Goal: Task Accomplishment & Management: Manage account settings

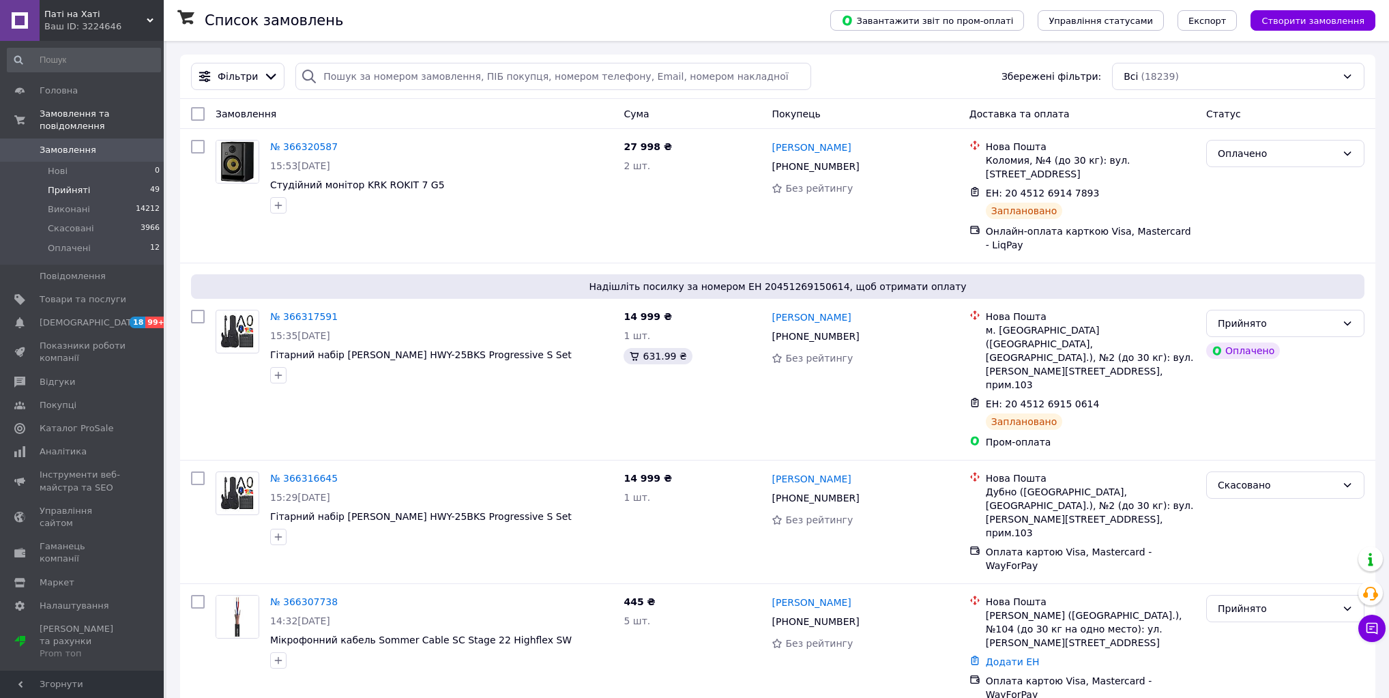
click at [76, 184] on span "Прийняті" at bounding box center [69, 190] width 42 height 12
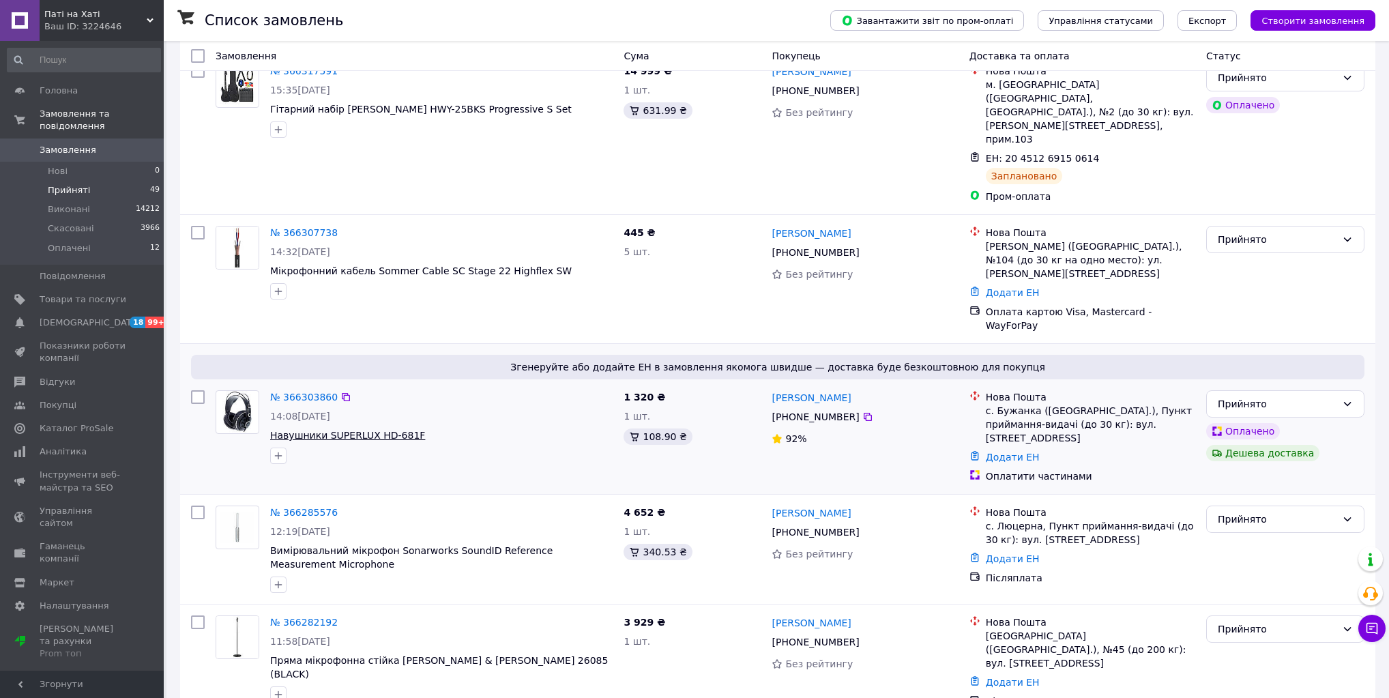
scroll to position [164, 0]
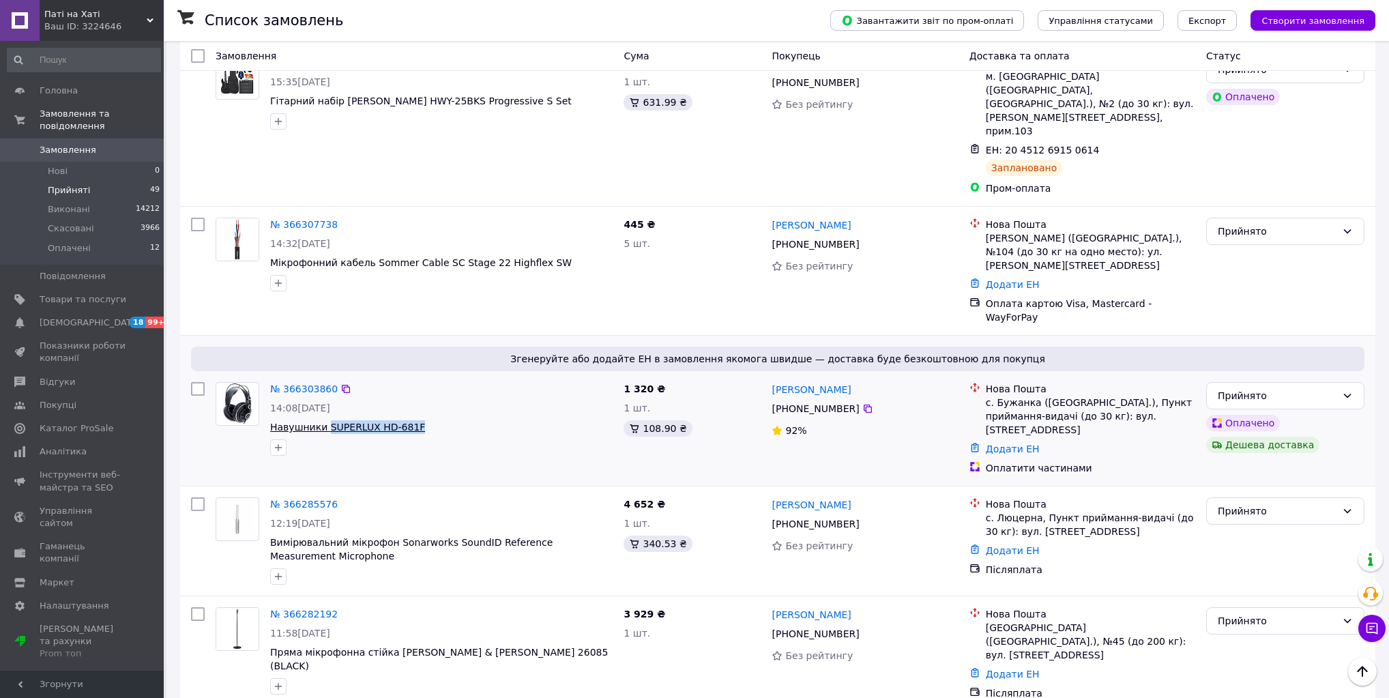
drag, startPoint x: 382, startPoint y: 363, endPoint x: 323, endPoint y: 361, distance: 58.7
click at [323, 420] on span "Навушники SUPERLUX HD-681F" at bounding box center [441, 427] width 343 height 14
copy span "SUPERLUX HD-681F"
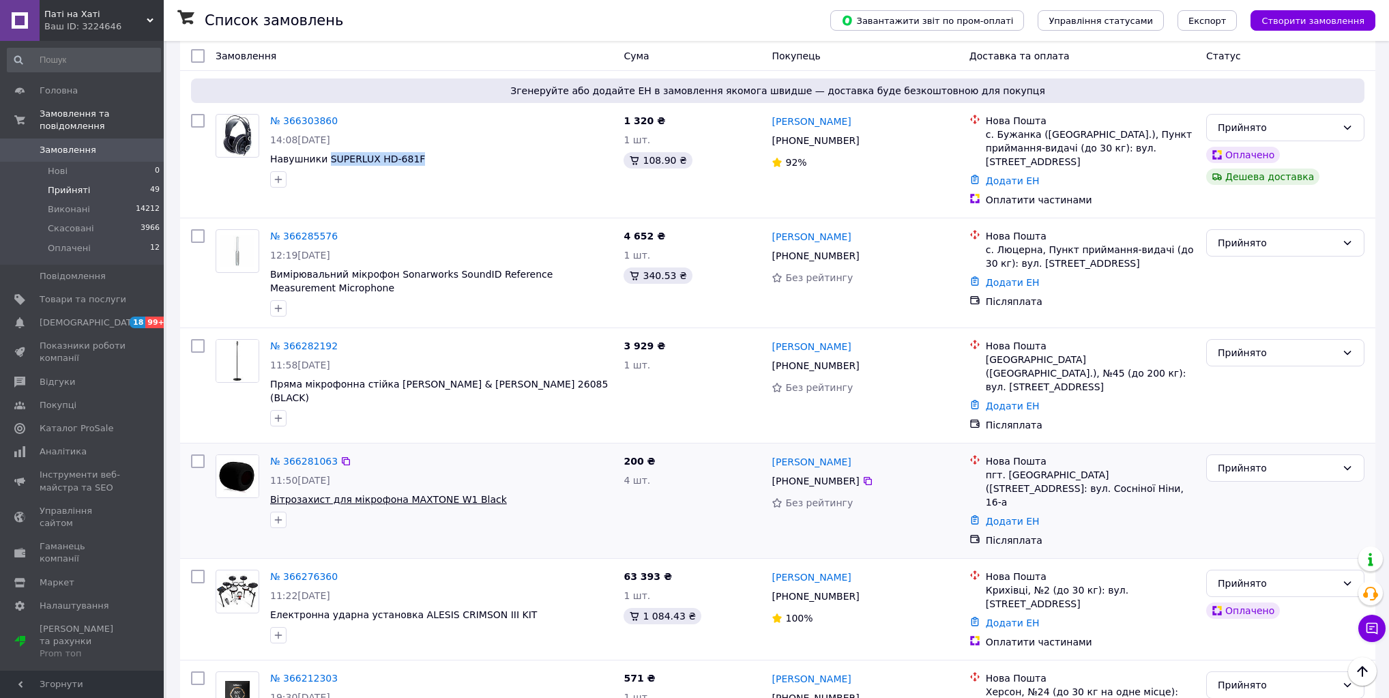
scroll to position [437, 0]
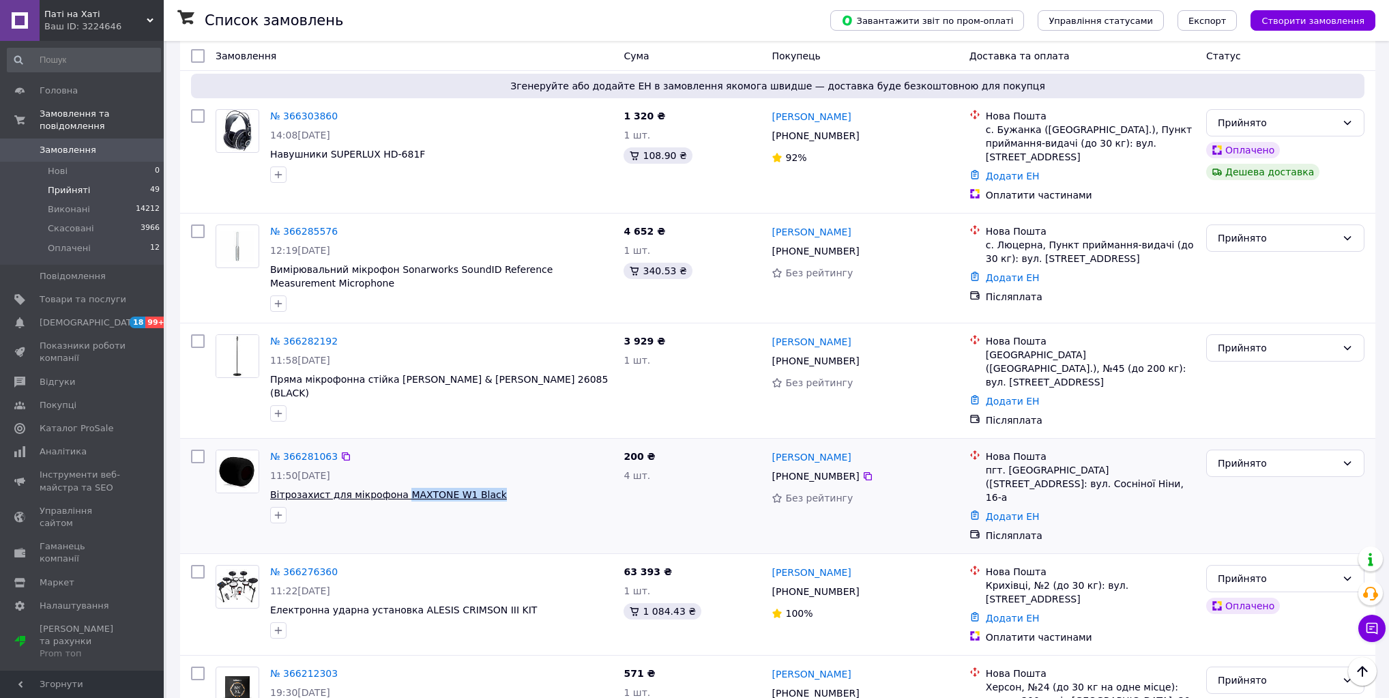
drag, startPoint x: 480, startPoint y: 396, endPoint x: 390, endPoint y: 399, distance: 90.1
click at [390, 488] on span "Вітрозахист для мікрофона MAXTONE W1 Black" at bounding box center [441, 495] width 343 height 14
copy span "MAXTONE W1 Black"
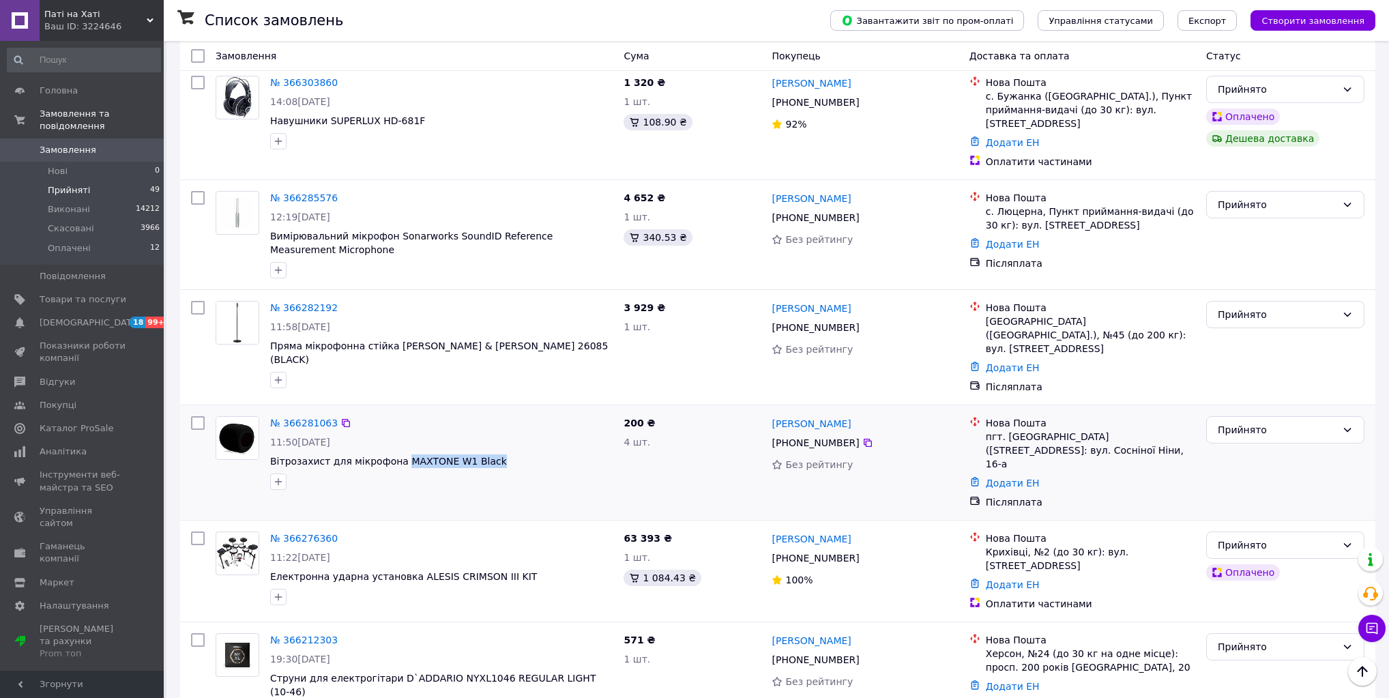
scroll to position [601, 0]
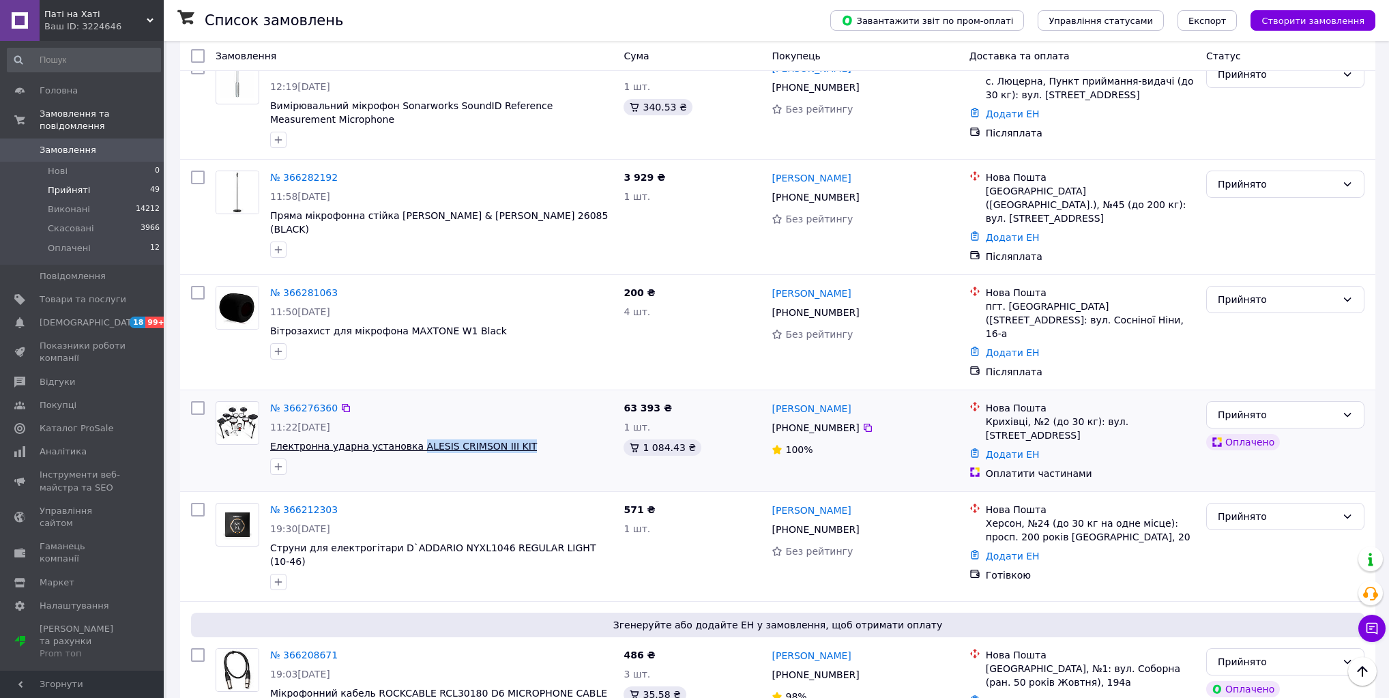
drag, startPoint x: 512, startPoint y: 335, endPoint x: 405, endPoint y: 339, distance: 107.9
click at [405, 439] on span "Електронна ударна установка ALESIS CRIMSON III KIT" at bounding box center [441, 446] width 343 height 14
copy span "ALESIS CRIMSON III KIT"
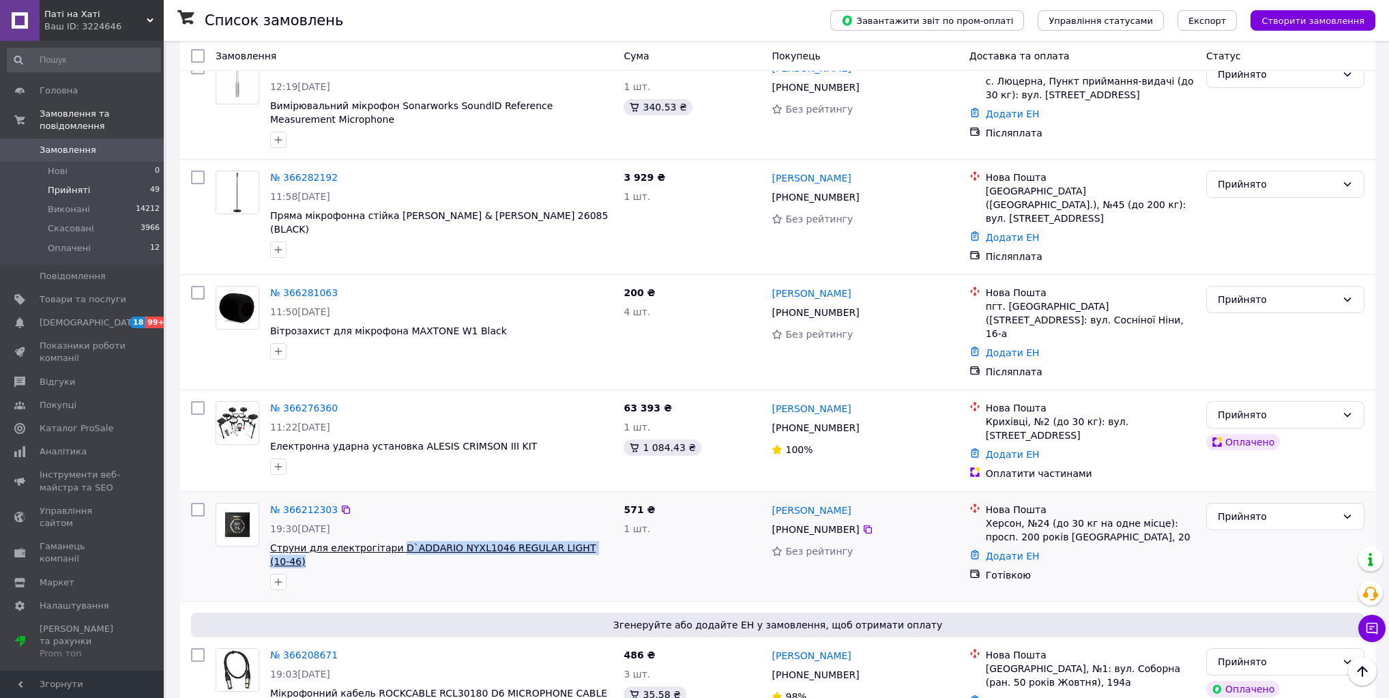
drag, startPoint x: 592, startPoint y: 431, endPoint x: 387, endPoint y: 431, distance: 205.4
click at [387, 541] on span "Струни для електрогітари D`ADDARIO NYXL1046 REGULAR LIGHT (10-46)" at bounding box center [441, 554] width 343 height 27
copy span "D`ADDARIO NYXL1046 REGULAR LIGHT (10-46)"
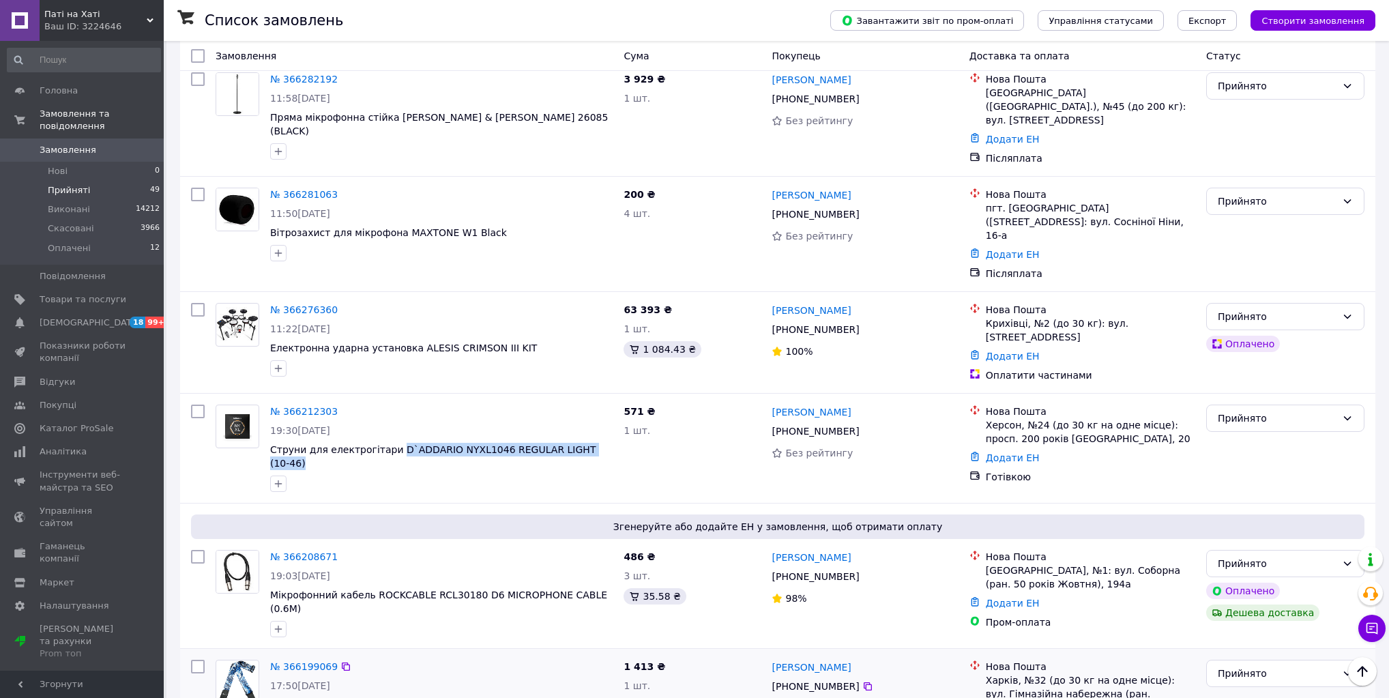
scroll to position [710, 0]
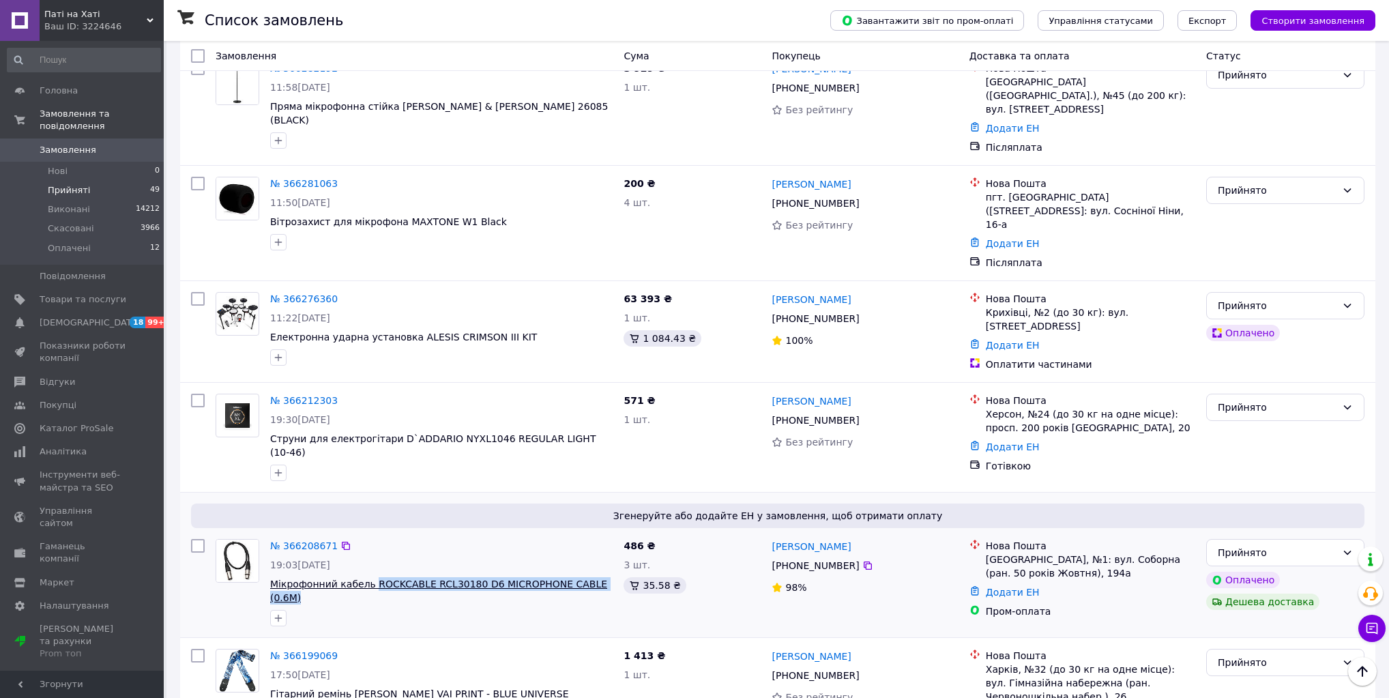
drag, startPoint x: 602, startPoint y: 458, endPoint x: 366, endPoint y: 462, distance: 235.5
click at [366, 577] on span "Мікрофонний кабель ROCKCABLE RCL30180 D6 MICROPHONE CABLE (0.6M)" at bounding box center [441, 590] width 343 height 27
copy span "ROCKCABLE RCL30180 D6 MICROPHONE CABLE (0.6M)"
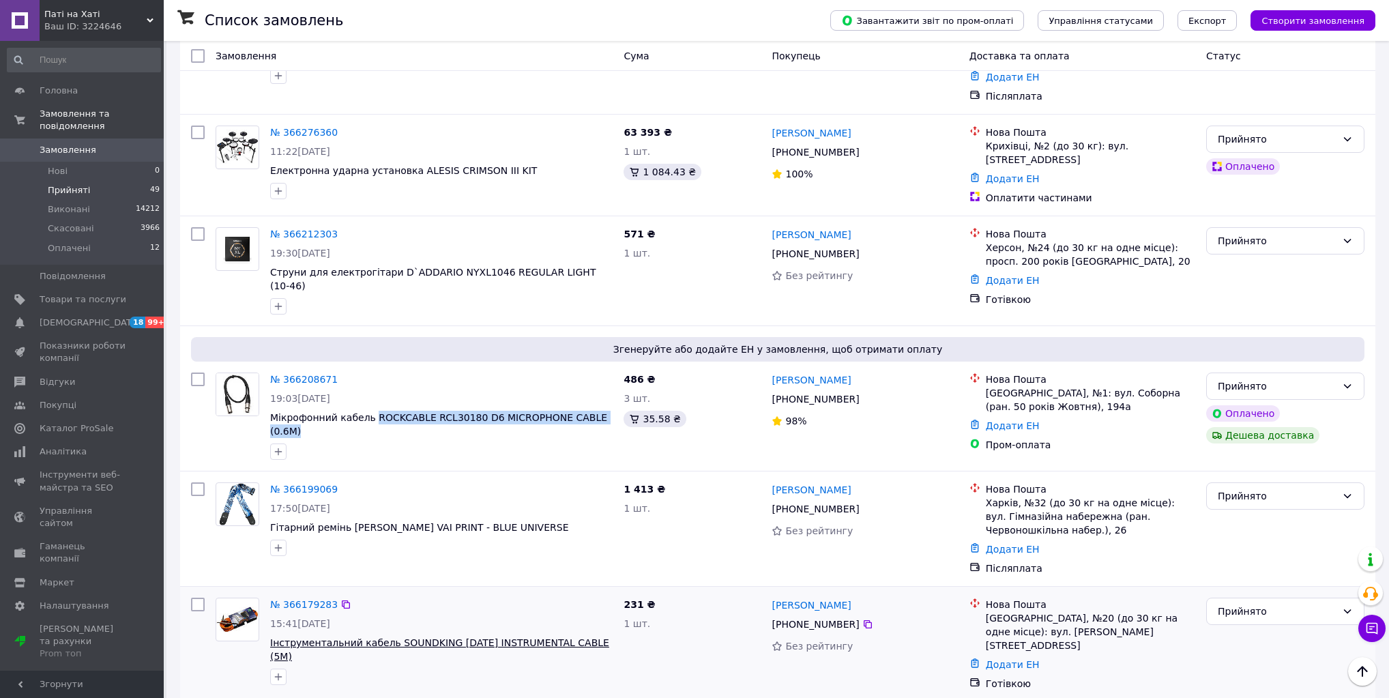
scroll to position [928, 0]
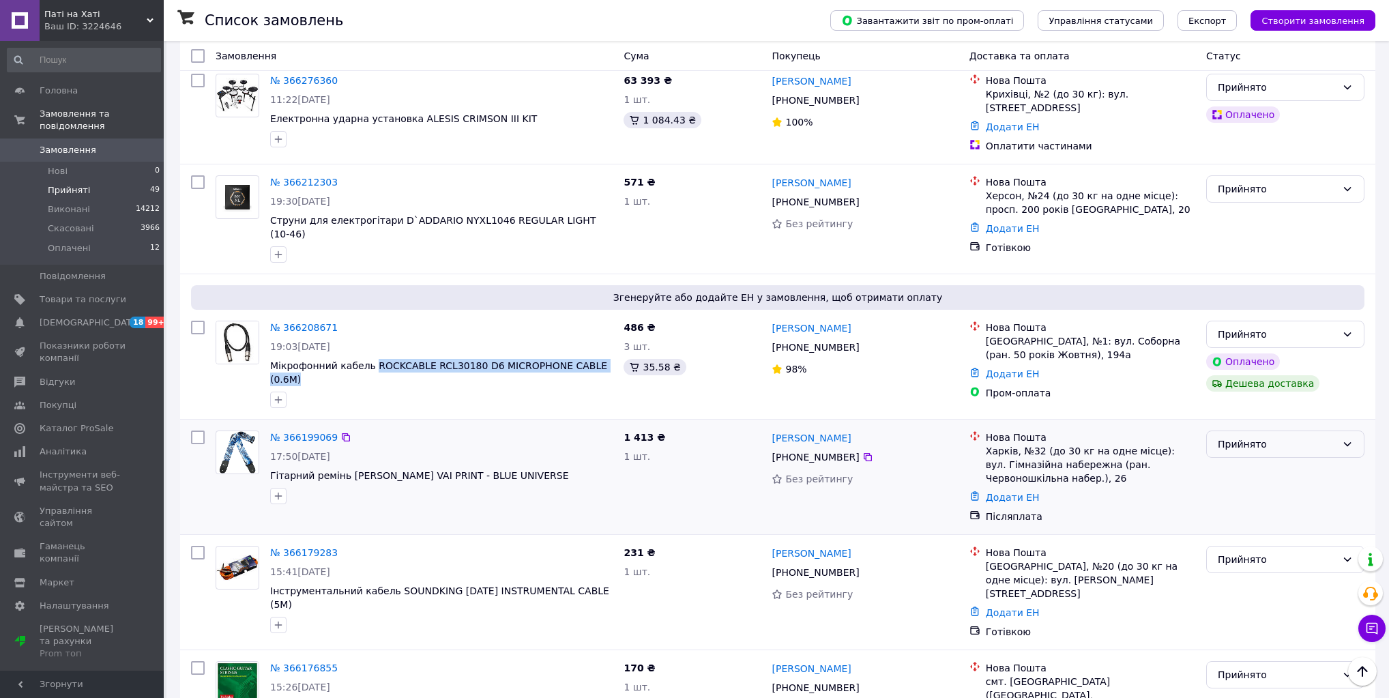
click at [1272, 437] on div "Прийнято" at bounding box center [1277, 444] width 119 height 15
click at [1247, 366] on li "Скасовано" at bounding box center [1285, 367] width 157 height 25
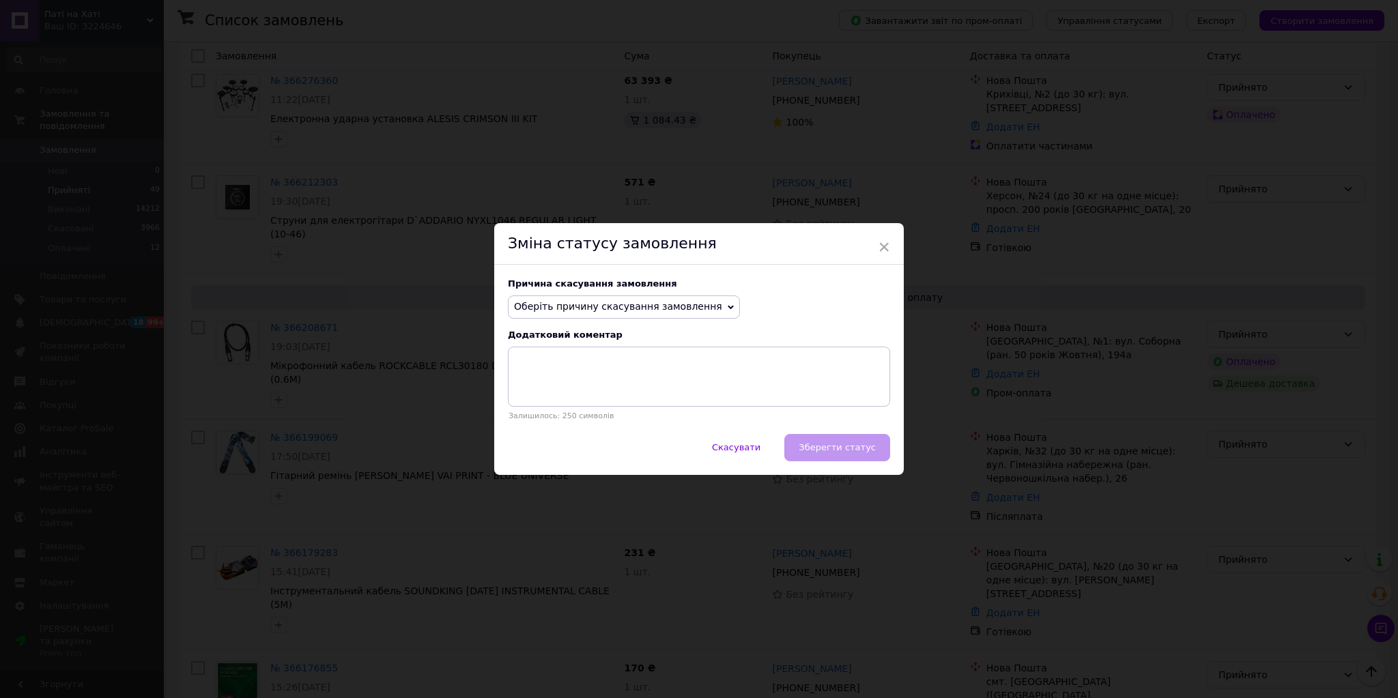
drag, startPoint x: 641, startPoint y: 301, endPoint x: 622, endPoint y: 313, distance: 22.4
click at [641, 302] on span "Оберіть причину скасування замовлення" at bounding box center [618, 306] width 208 height 11
click at [576, 333] on li "Немає в наявності" at bounding box center [623, 333] width 231 height 19
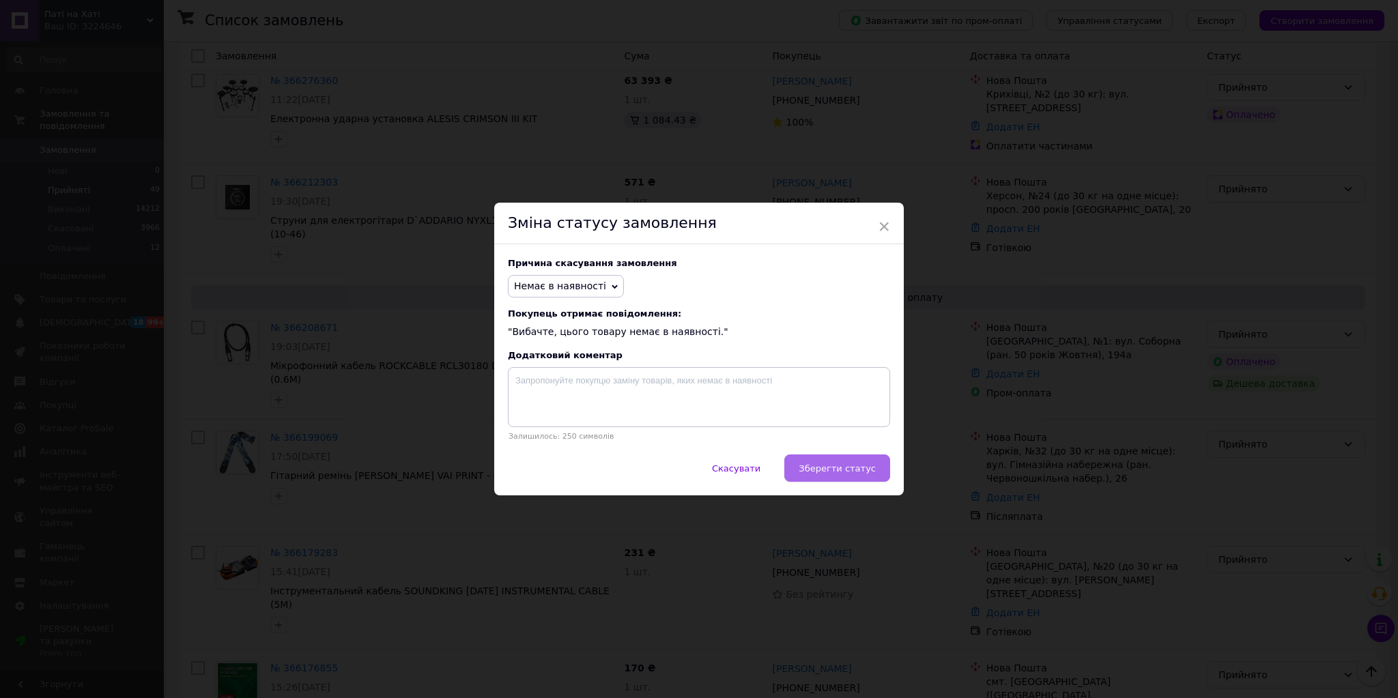
click at [866, 468] on span "Зберегти статус" at bounding box center [836, 468] width 77 height 10
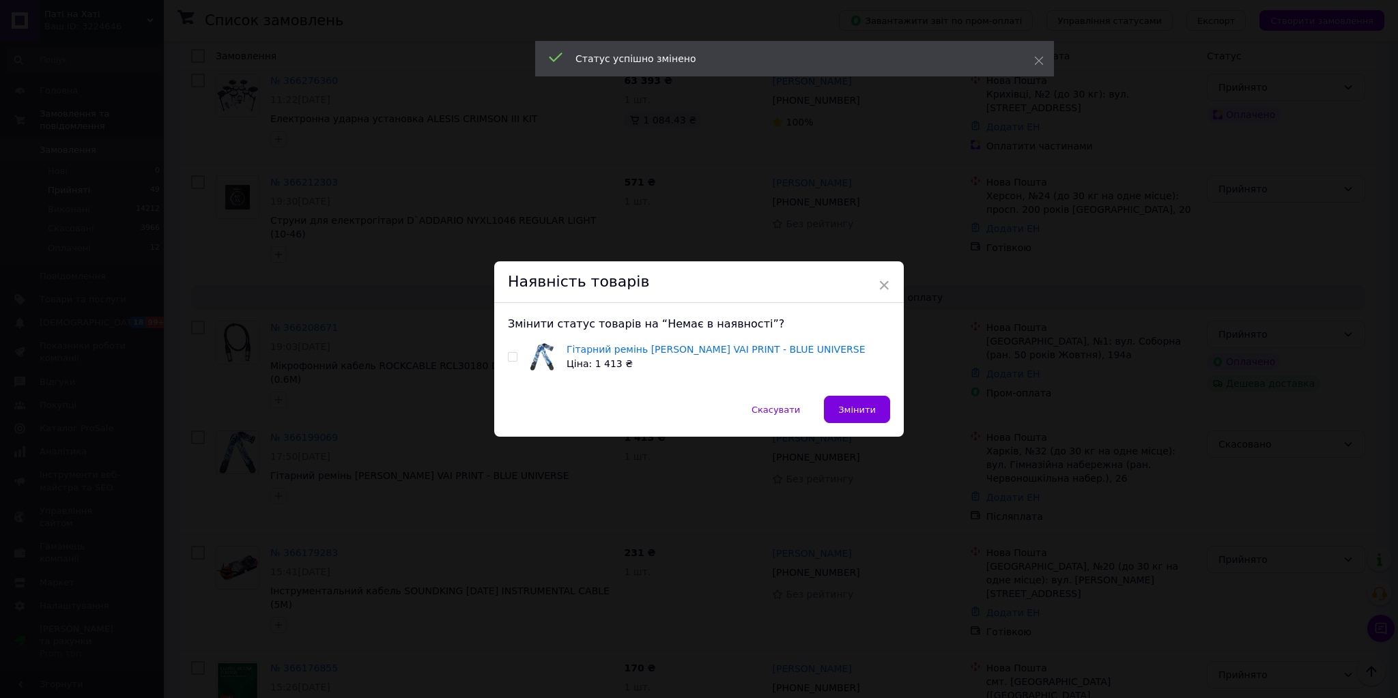
drag, startPoint x: 508, startPoint y: 360, endPoint x: 706, endPoint y: 404, distance: 203.5
click at [508, 360] on input "checkbox" at bounding box center [512, 357] width 9 height 9
checkbox input "true"
click at [856, 409] on span "Змінити" at bounding box center [857, 410] width 38 height 10
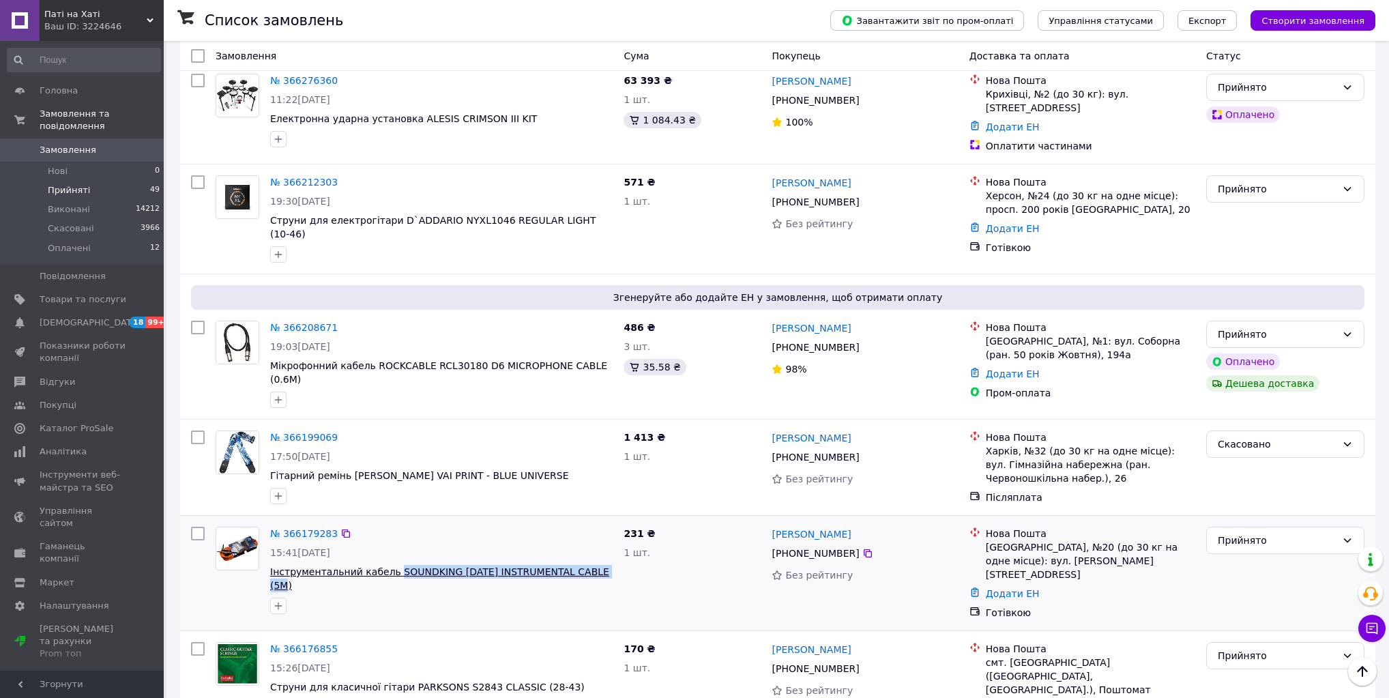
drag, startPoint x: 598, startPoint y: 439, endPoint x: 387, endPoint y: 442, distance: 210.9
click at [387, 565] on span "Інструментальний кабель SOUNDKING BC327 INSTRUMENTAL CABLE (5M)" at bounding box center [441, 578] width 343 height 27
copy span "SOUNDKING BC327 INSTRUMENTAL CABLE (5M)"
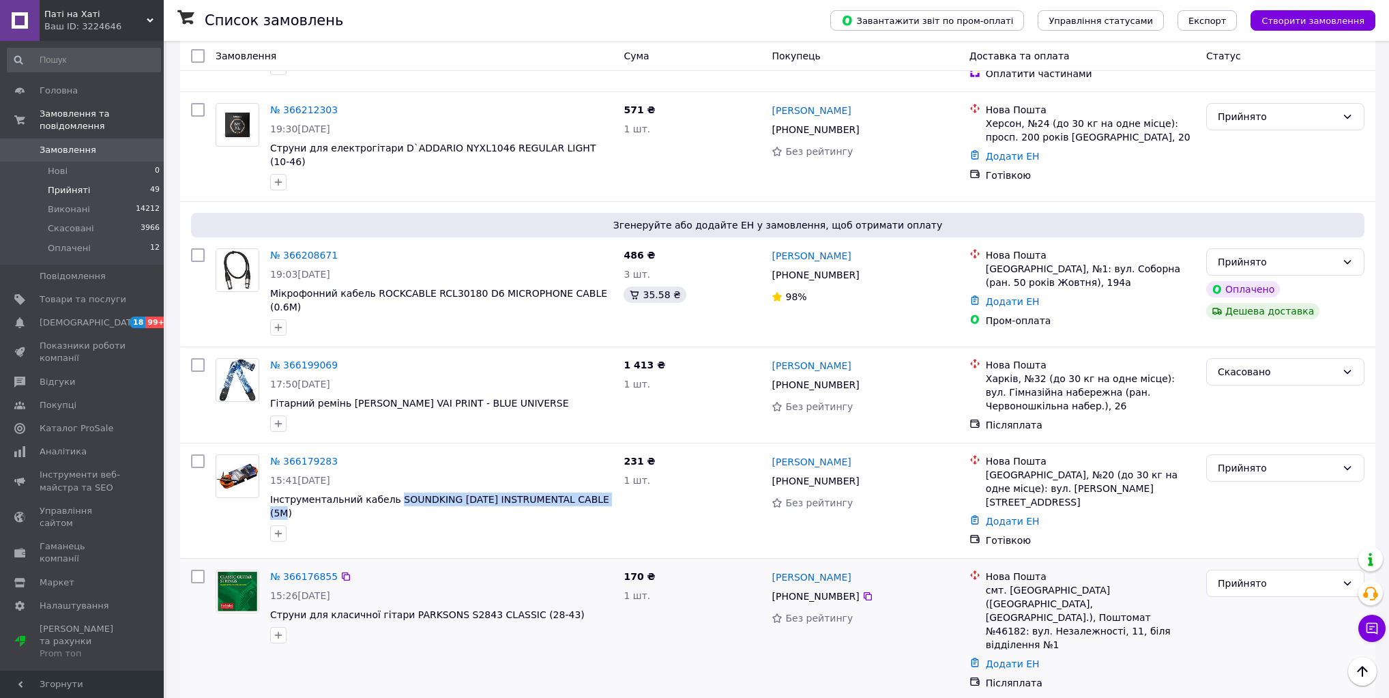
scroll to position [1037, 0]
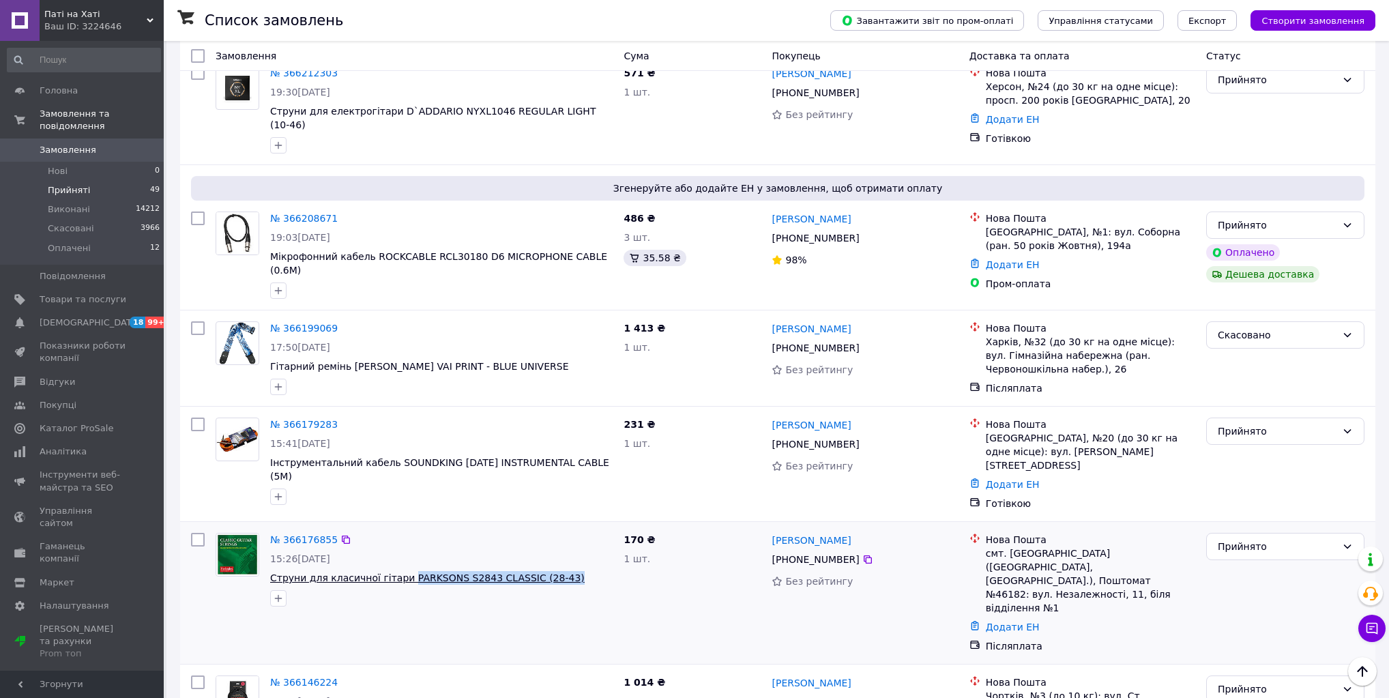
drag, startPoint x: 556, startPoint y: 431, endPoint x: 396, endPoint y: 437, distance: 160.5
click at [396, 571] on span "Струни для класичної гітари PARKSONS S2843 CLASSIC (28-43)" at bounding box center [441, 578] width 343 height 14
copy span "PARKSONS S2843 CLASSIC (28-43)"
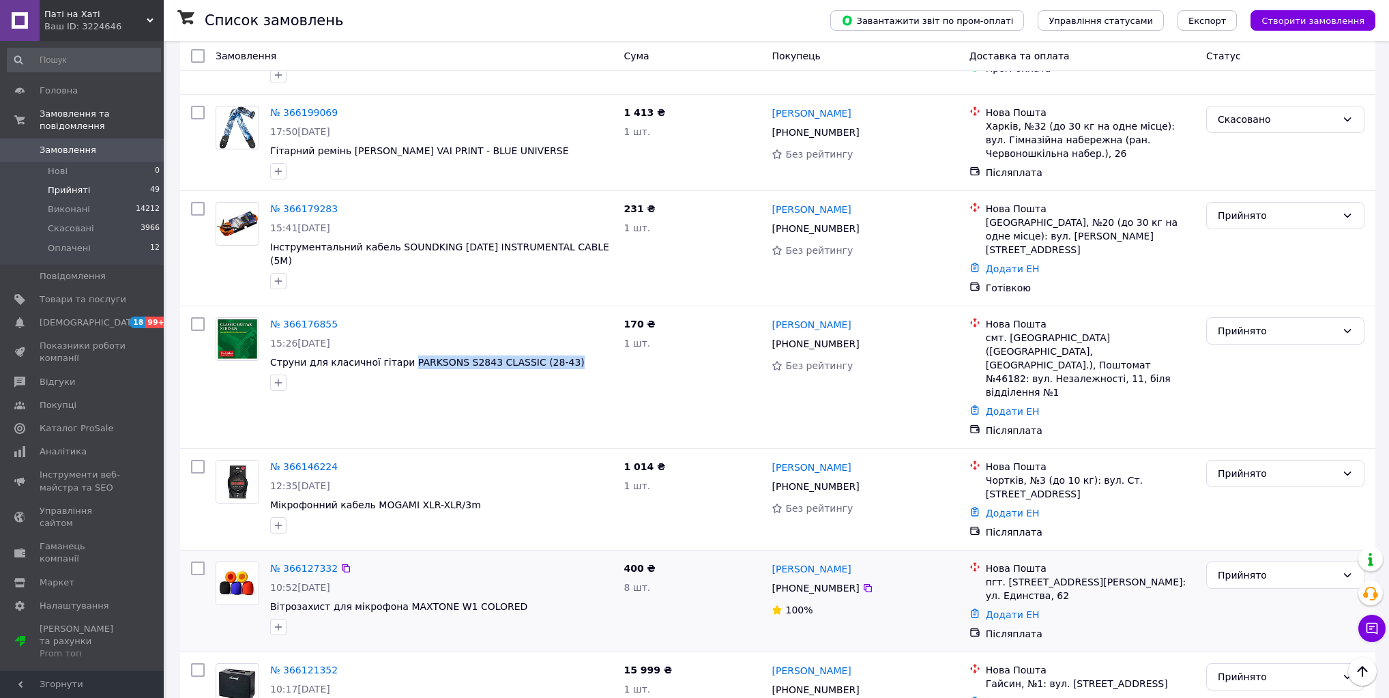
scroll to position [1256, 0]
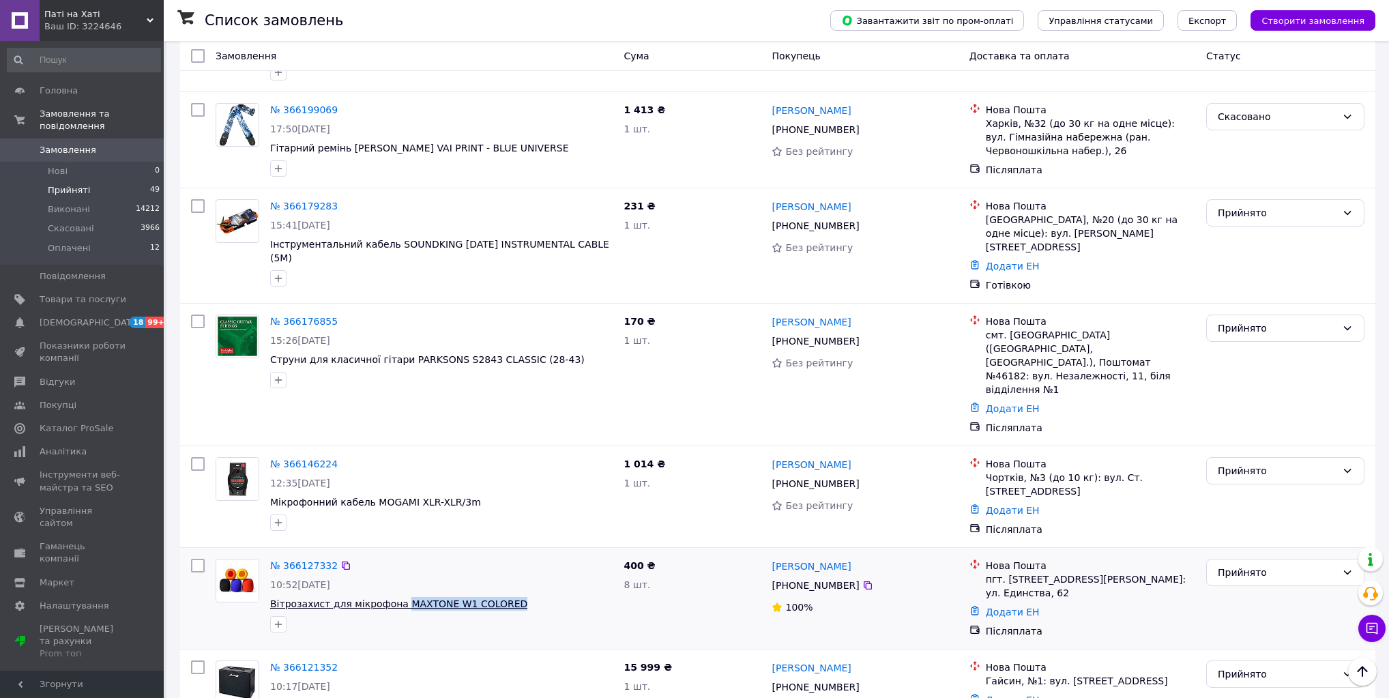
drag, startPoint x: 502, startPoint y: 420, endPoint x: 390, endPoint y: 427, distance: 112.1
click at [390, 597] on span "Вітрозахист для мікрофона MAXTONE W1 COLORED" at bounding box center [441, 604] width 343 height 14
copy span "MAXTONE W1 COLORED"
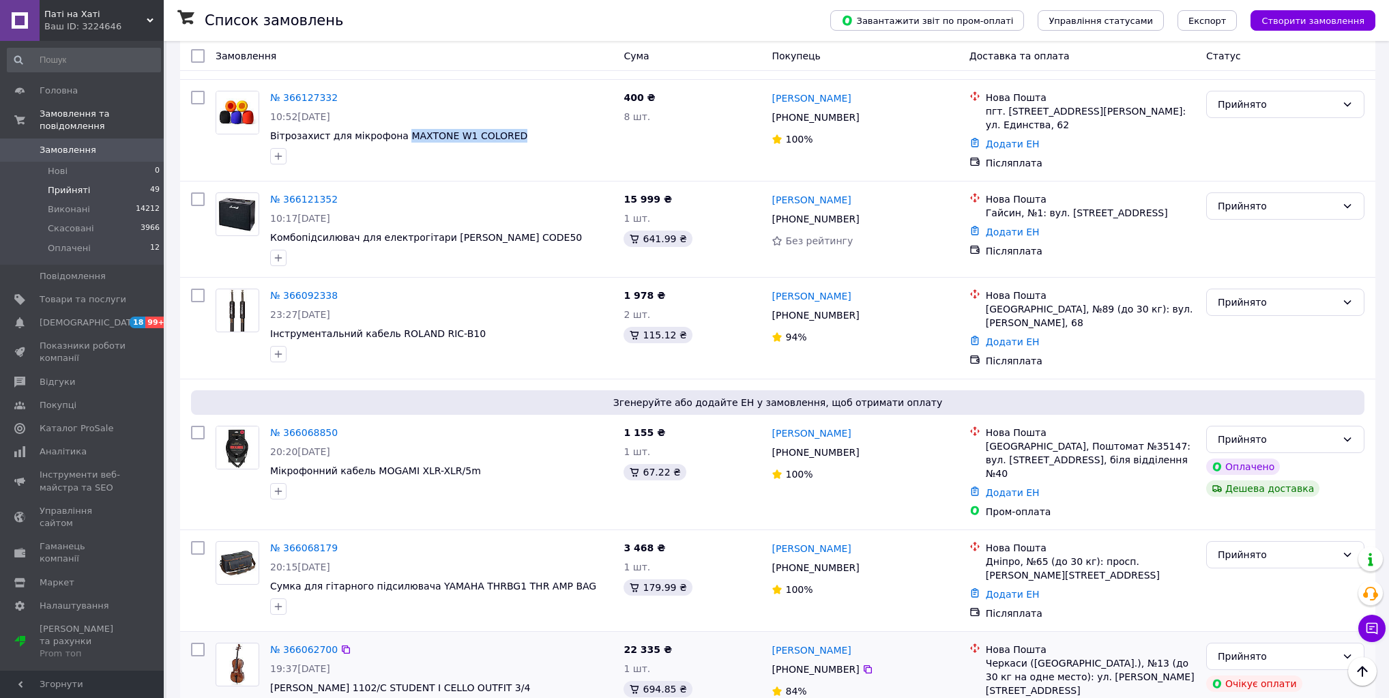
scroll to position [1747, 0]
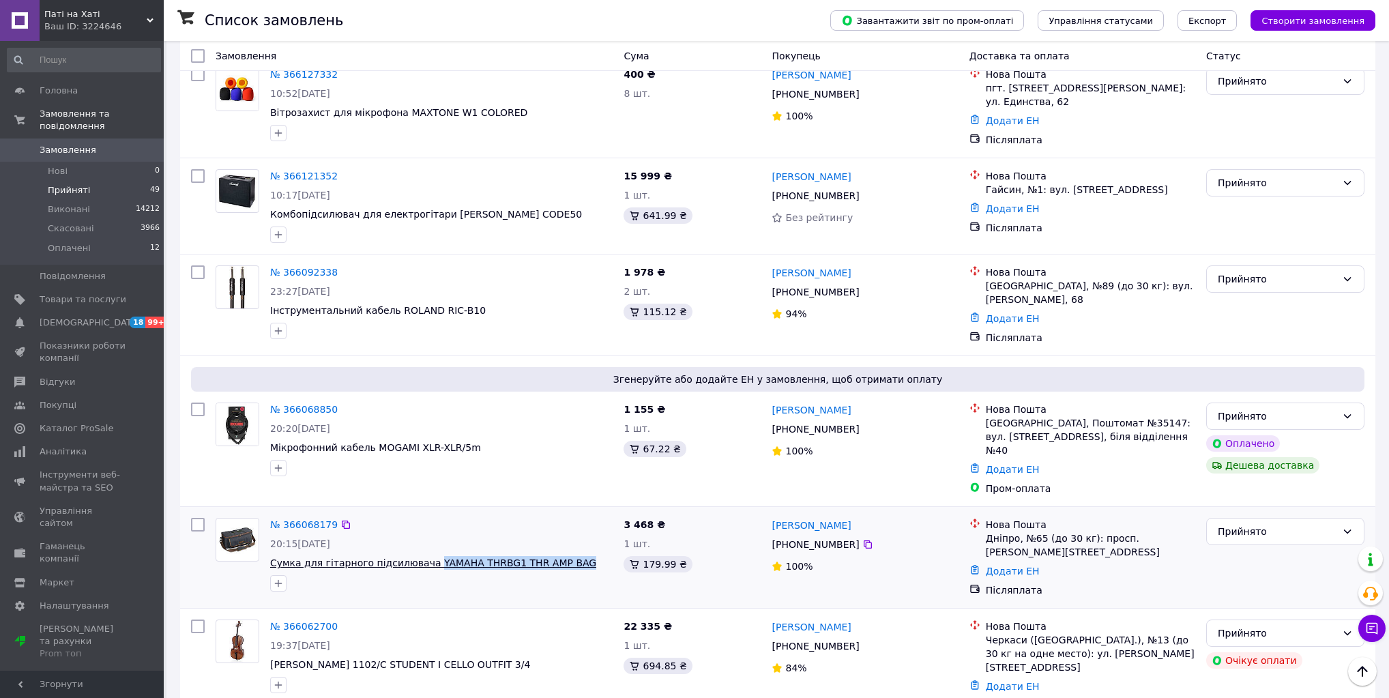
drag, startPoint x: 569, startPoint y: 358, endPoint x: 420, endPoint y: 363, distance: 148.8
click at [420, 556] on span "Сумка для гітарного підсилювача YAMAHA THRBG1 THR AMP BAG" at bounding box center [441, 563] width 343 height 14
copy span "YAMAHA THRBG1 THR AMP BAG"
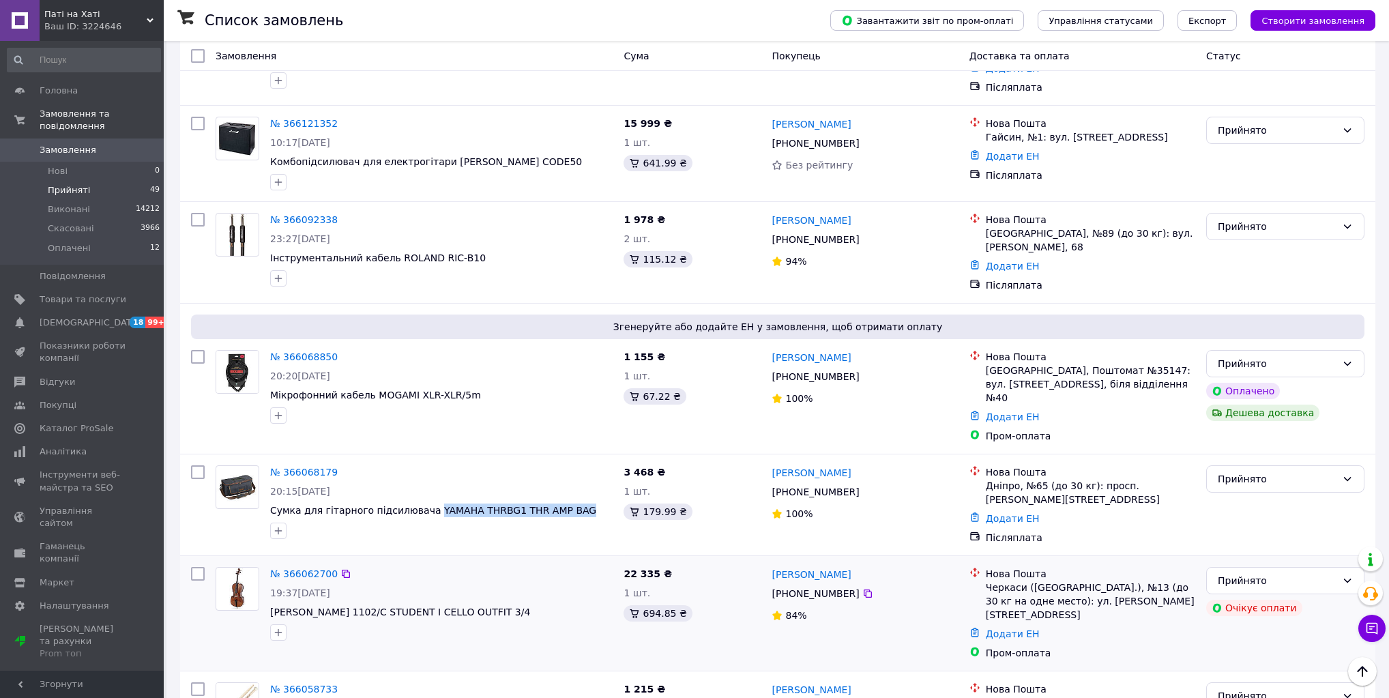
scroll to position [1802, 0]
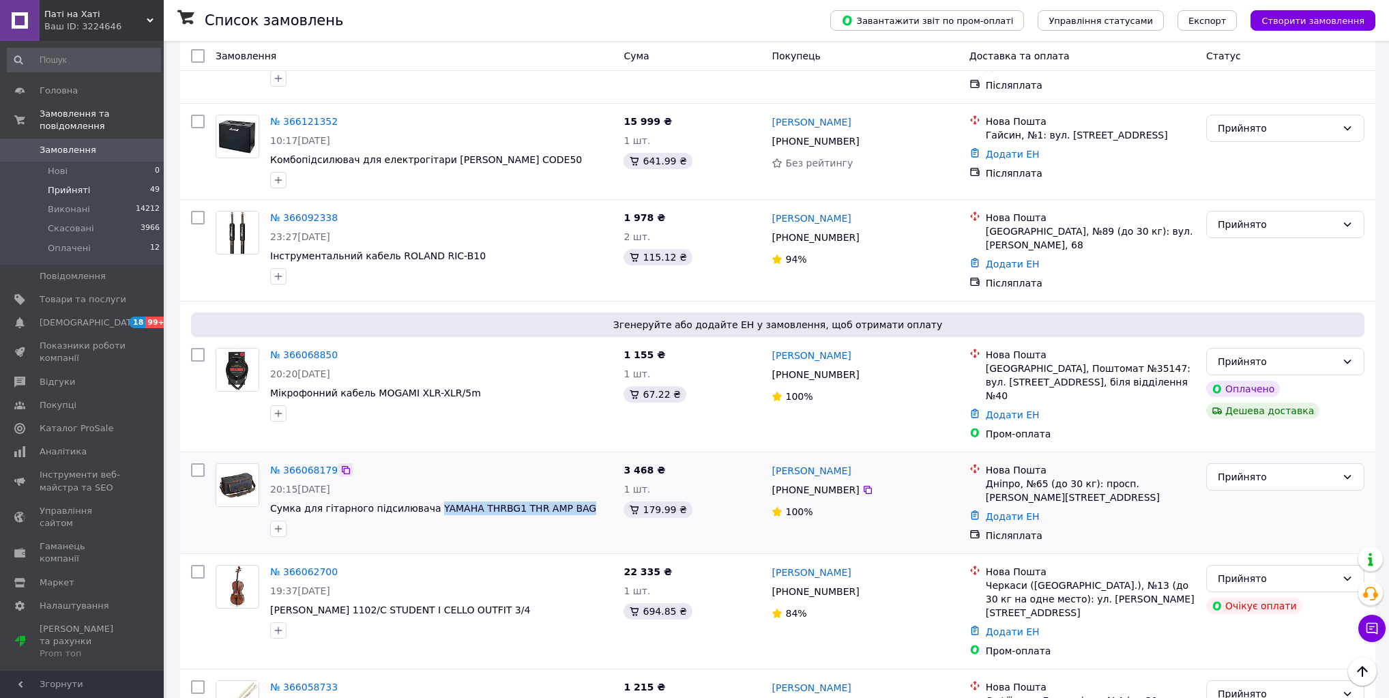
drag, startPoint x: 539, startPoint y: 401, endPoint x: 331, endPoint y: 271, distance: 245.6
click at [323, 603] on span "Віолончель STENTOR 1102/C STUDENT I CELLO OUTFIT 3/4" at bounding box center [441, 610] width 343 height 14
copy span "STENTOR 1102/C STUDENT I CELLO OUTFIT 3/4"
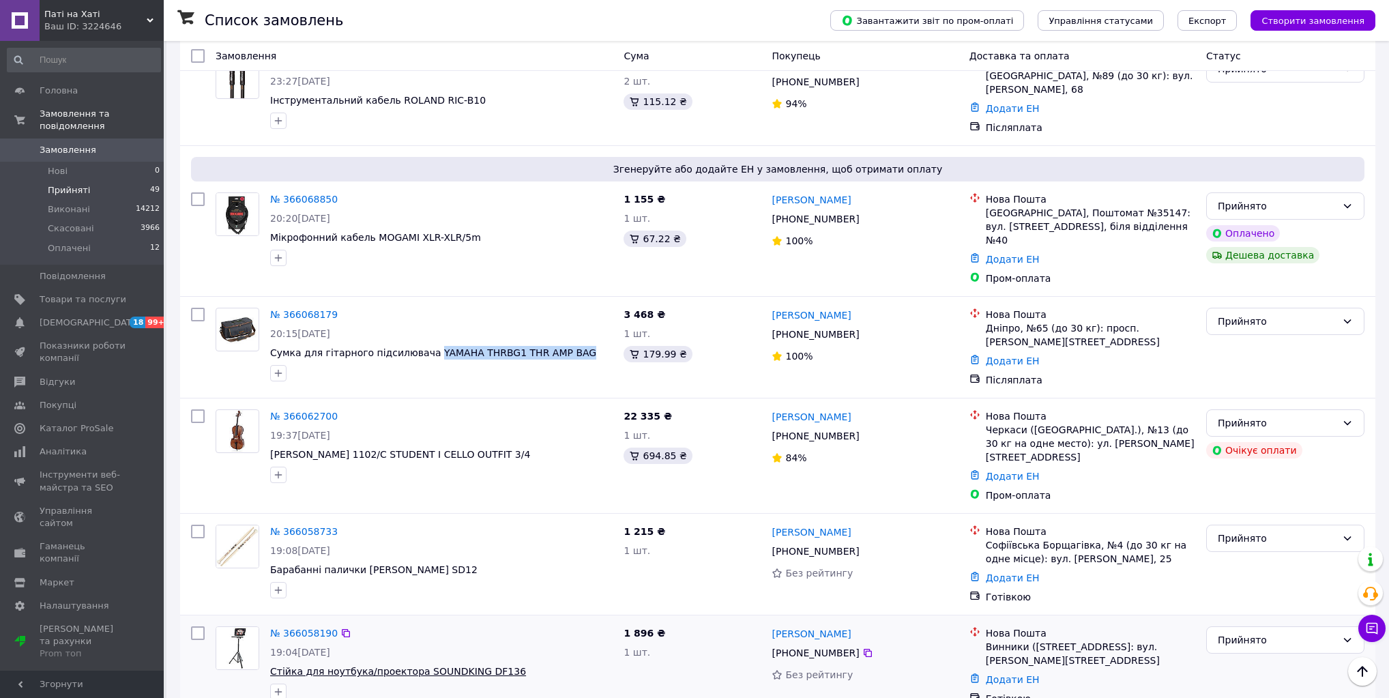
scroll to position [1965, 0]
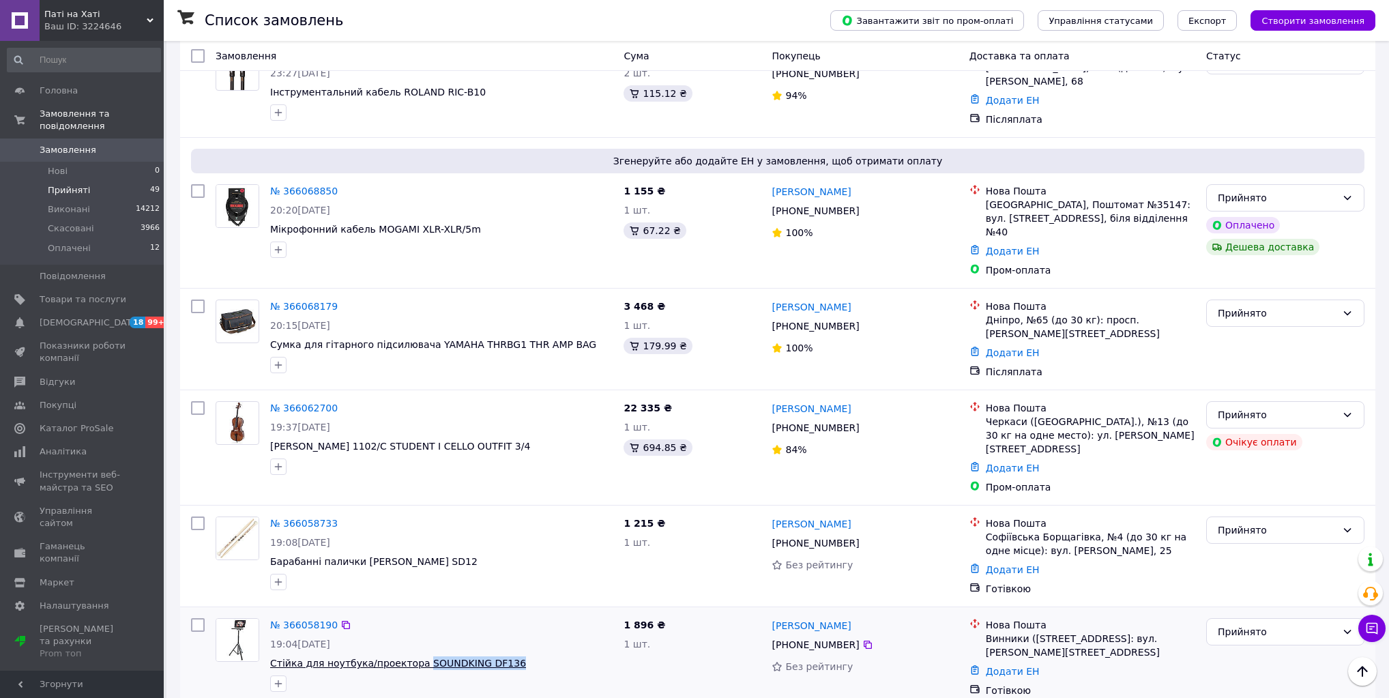
drag, startPoint x: 446, startPoint y: 444, endPoint x: 409, endPoint y: 446, distance: 36.9
click at [409, 656] on span "Стійка для ноутбука/проектора SOUNDKING DF136" at bounding box center [441, 663] width 343 height 14
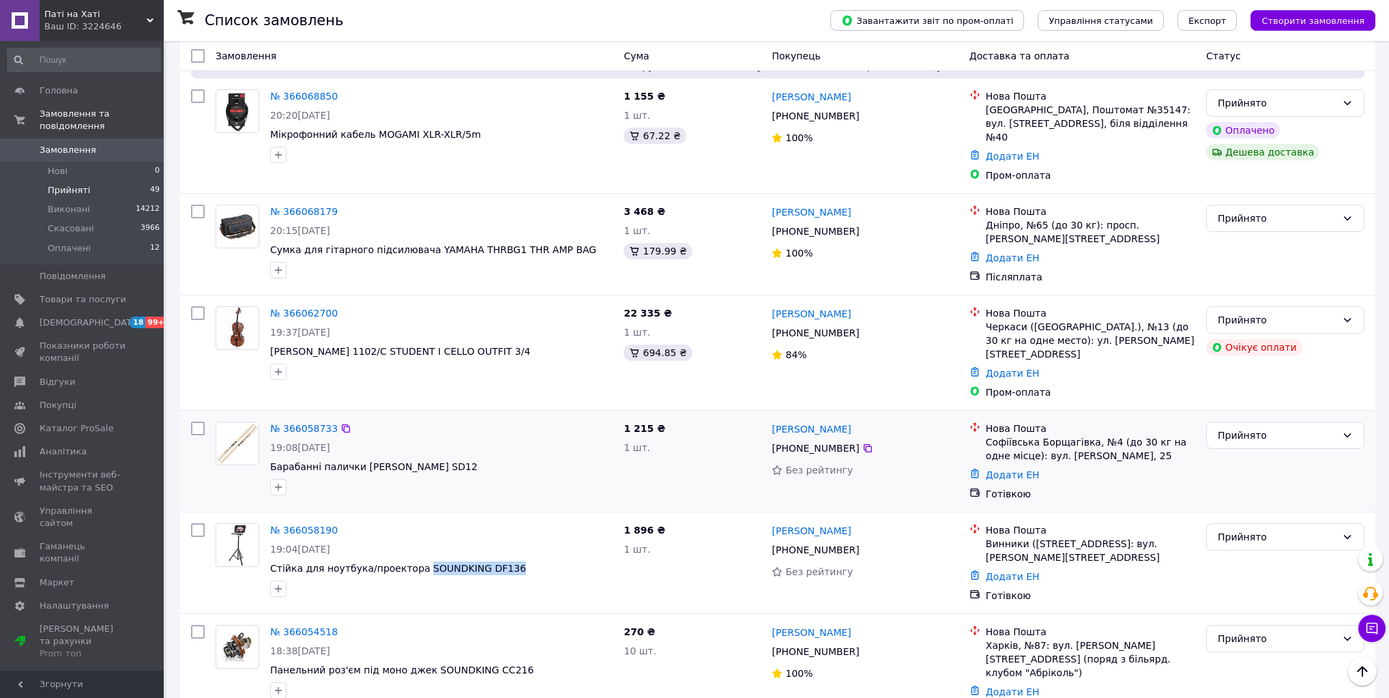
scroll to position [2074, 0]
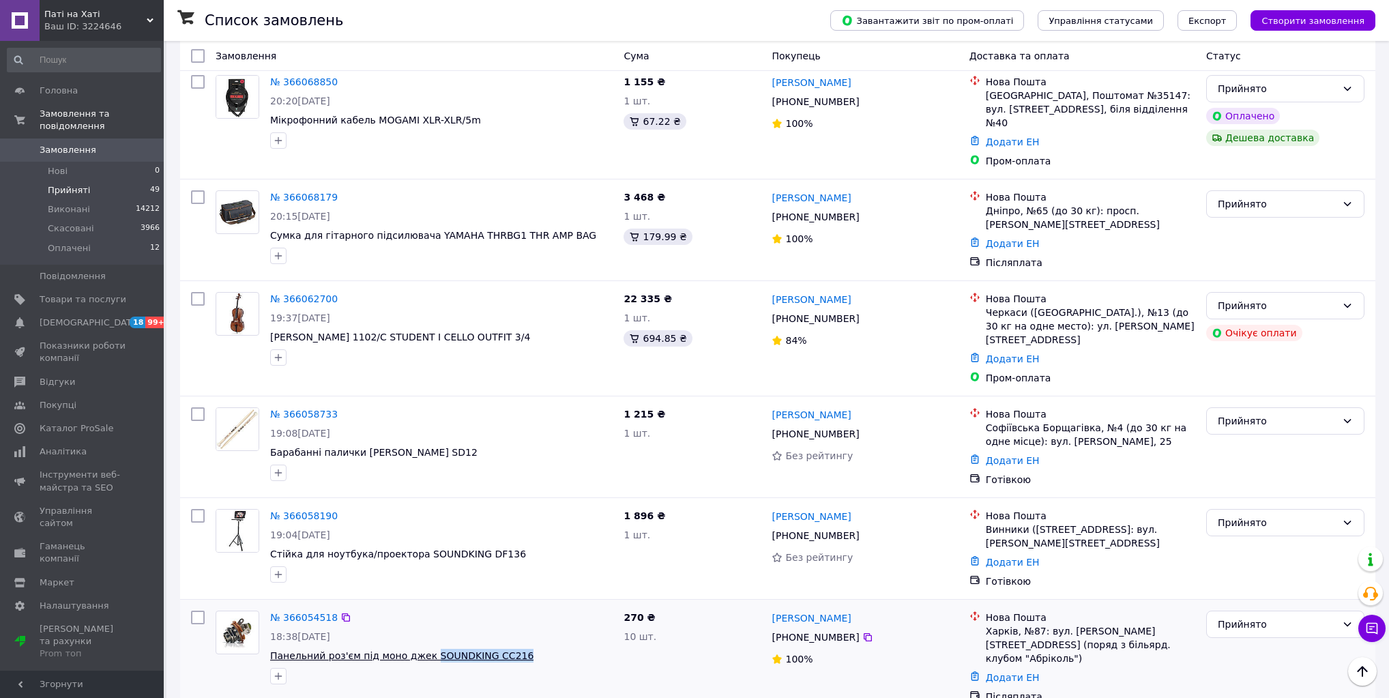
drag, startPoint x: 492, startPoint y: 438, endPoint x: 419, endPoint y: 441, distance: 73.1
click at [419, 649] on span "Панельний роз'єм під моно джек SOUNDKING CC216" at bounding box center [441, 656] width 343 height 14
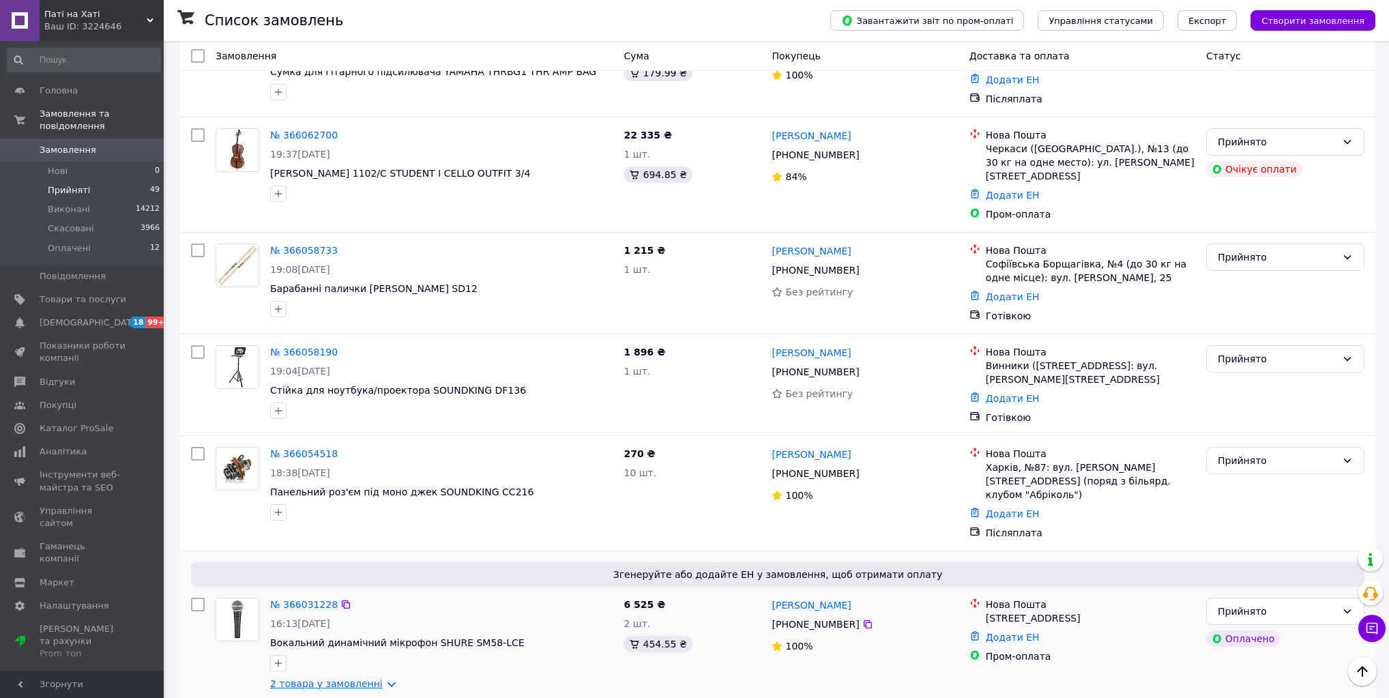
click at [371, 678] on link "2 товара у замовленні" at bounding box center [326, 683] width 113 height 11
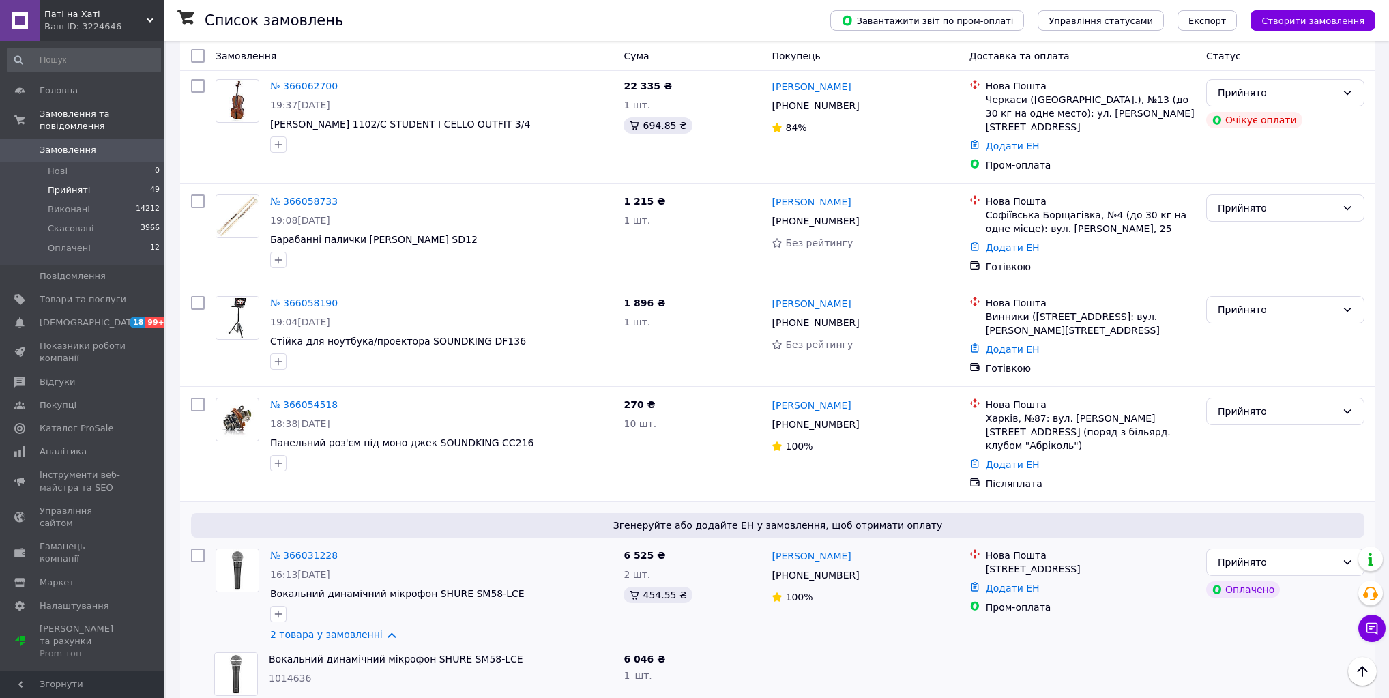
scroll to position [2293, 0]
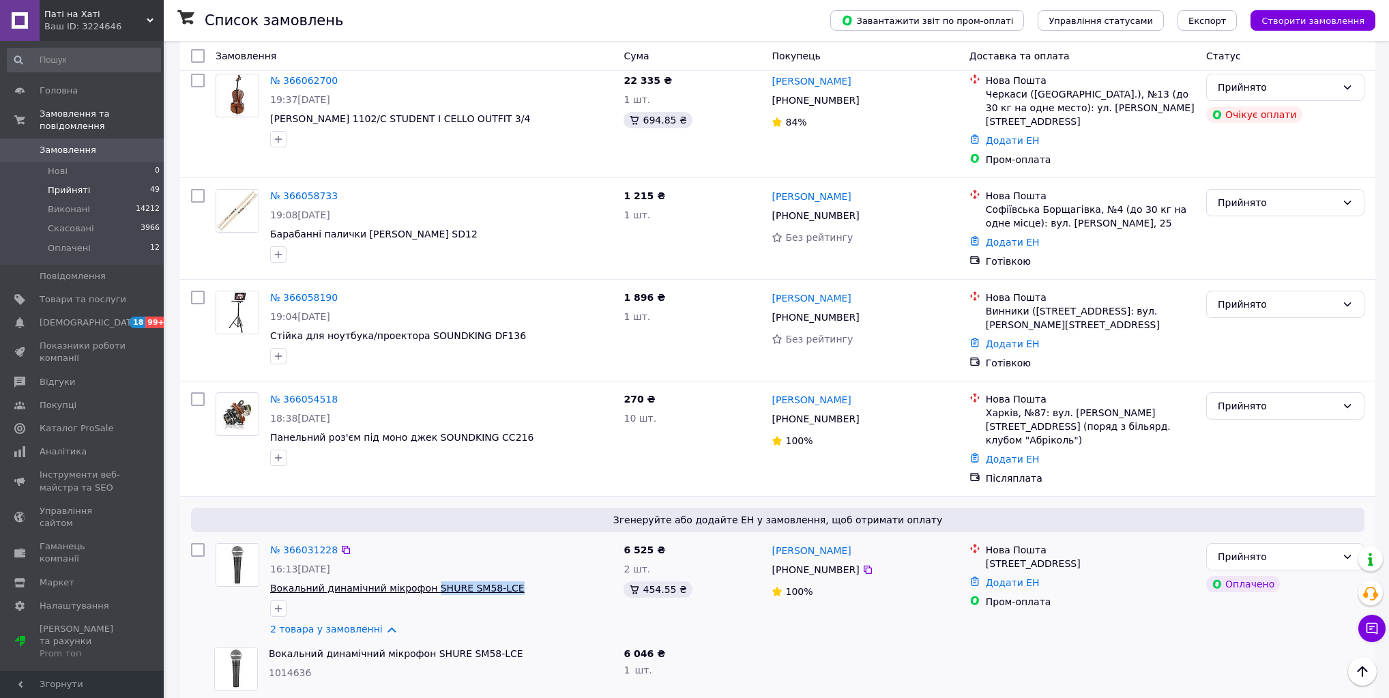
drag, startPoint x: 504, startPoint y: 356, endPoint x: 422, endPoint y: 361, distance: 82.1
click at [422, 581] on span "Вокальний динамічний мікрофон SHURE SM58-LCE" at bounding box center [441, 588] width 343 height 14
click at [375, 624] on link "2 товара у замовленні" at bounding box center [326, 629] width 113 height 11
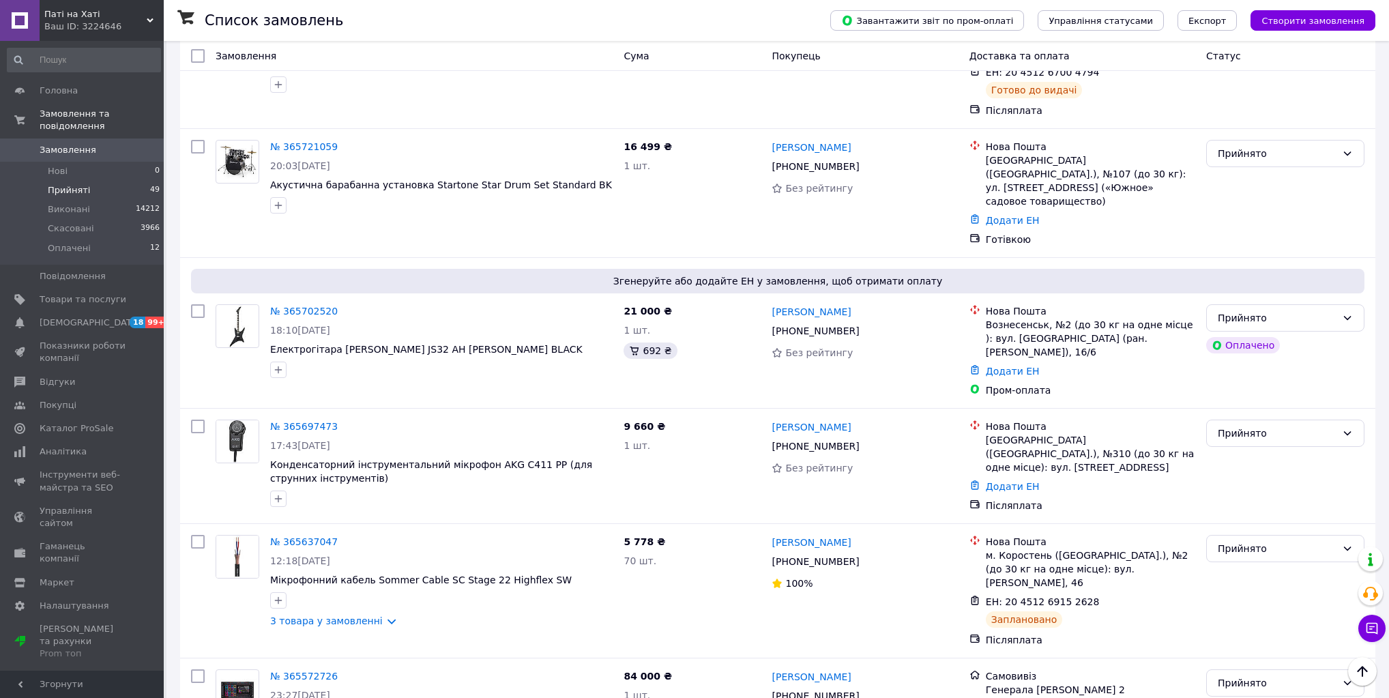
scroll to position [3767, 0]
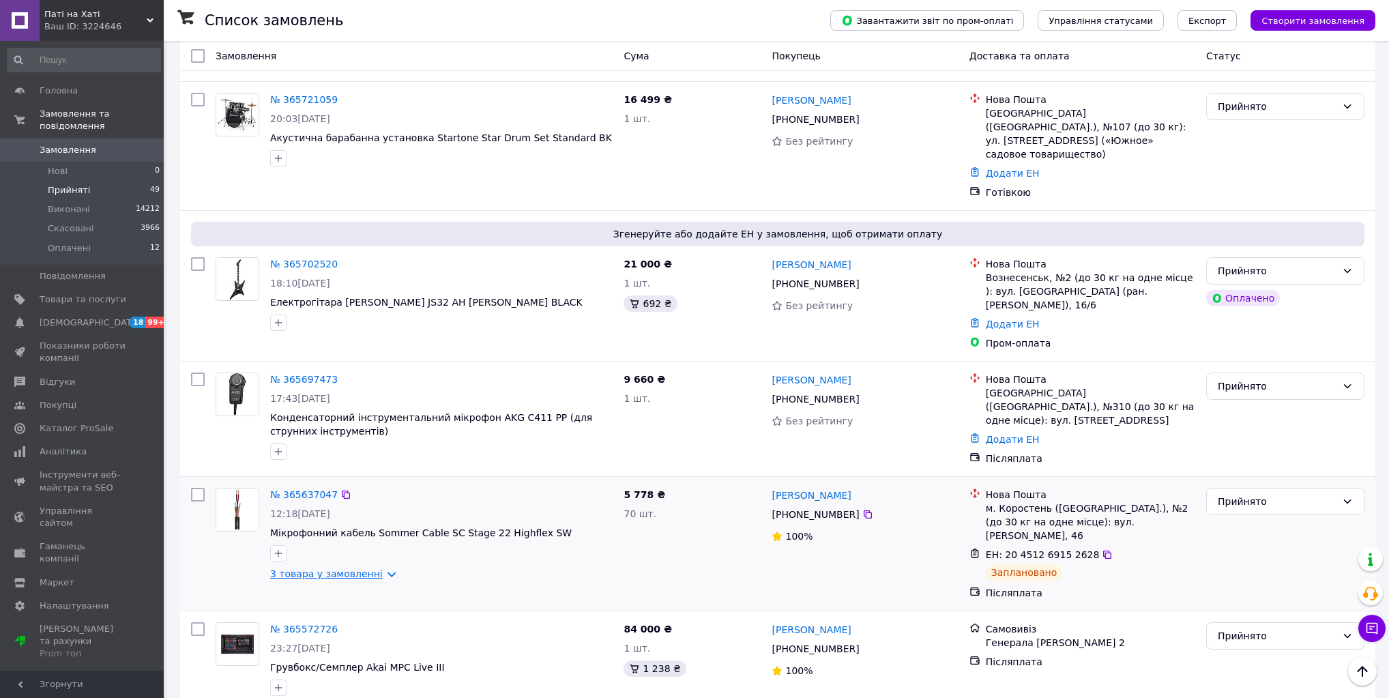
click at [349, 568] on link "3 товара у замовленні" at bounding box center [326, 573] width 113 height 11
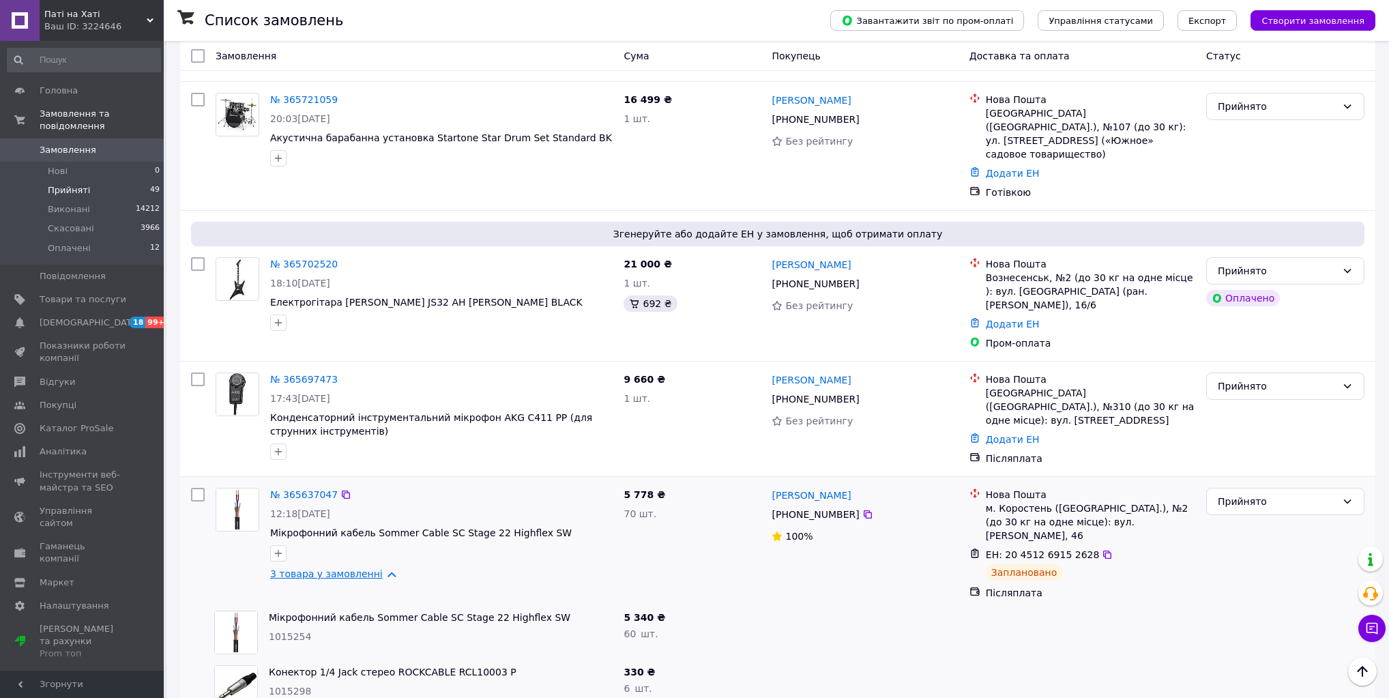
click at [354, 568] on link "3 товара у замовленні" at bounding box center [326, 573] width 113 height 11
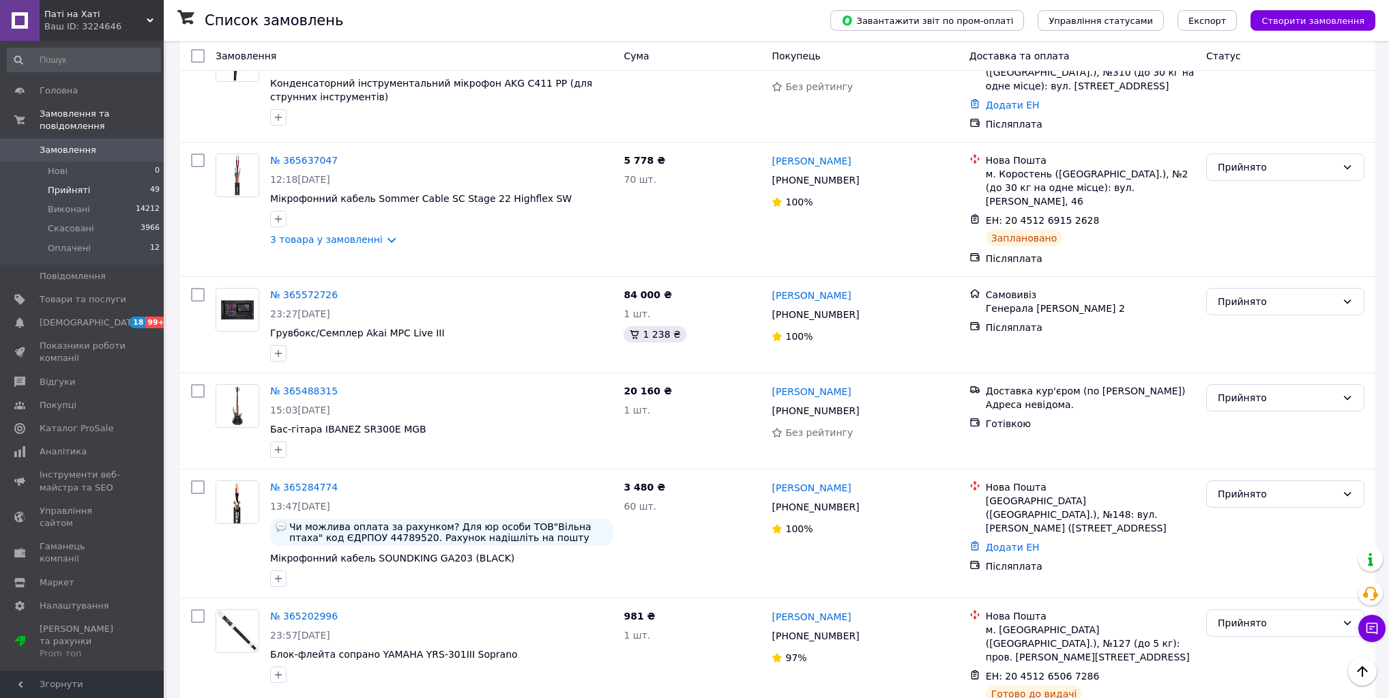
scroll to position [4094, 0]
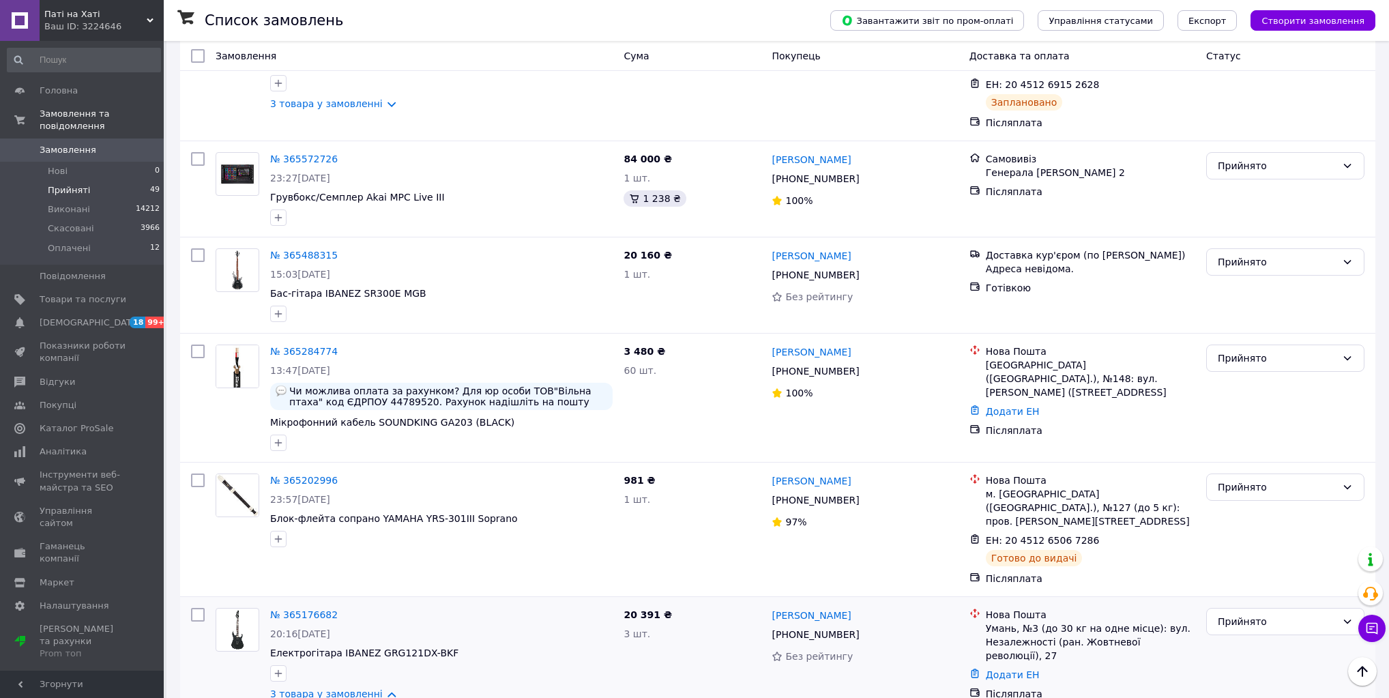
scroll to position [4258, 0]
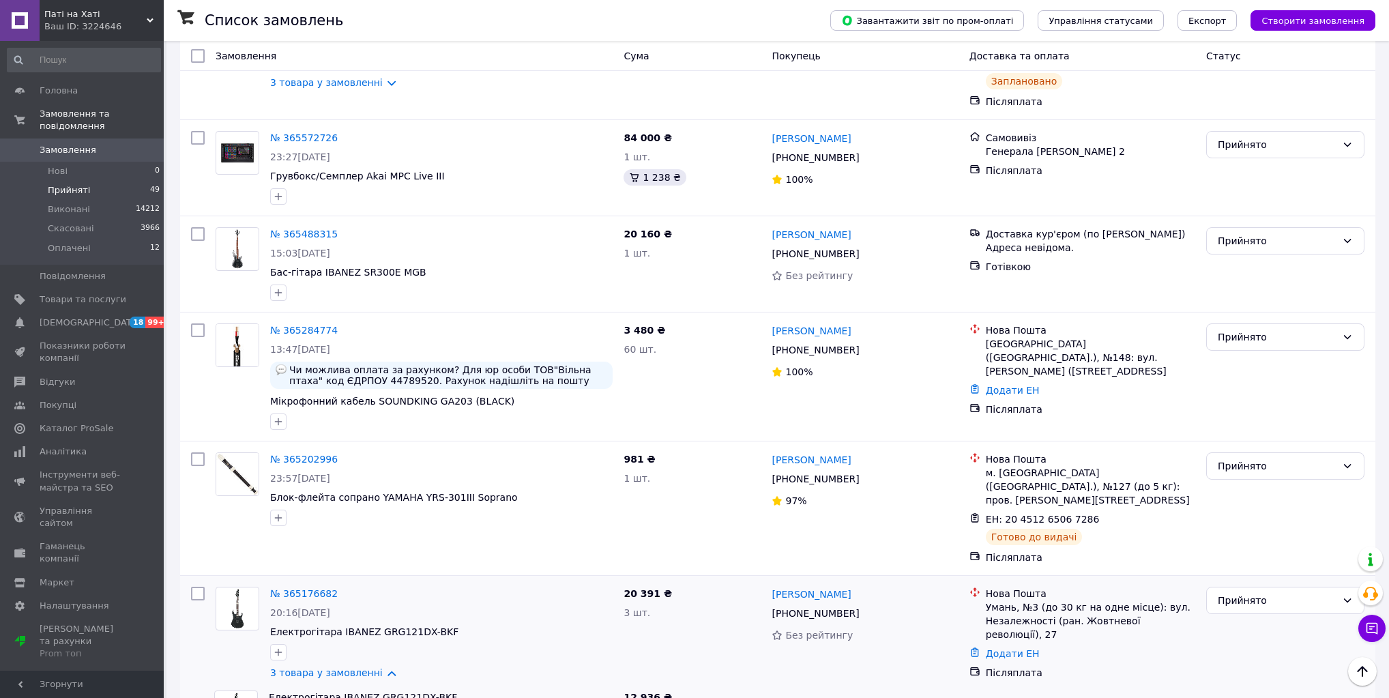
drag, startPoint x: 543, startPoint y: 368, endPoint x: 433, endPoint y: 372, distance: 109.9
click at [373, 667] on link "3 товара у замовленні" at bounding box center [326, 672] width 113 height 11
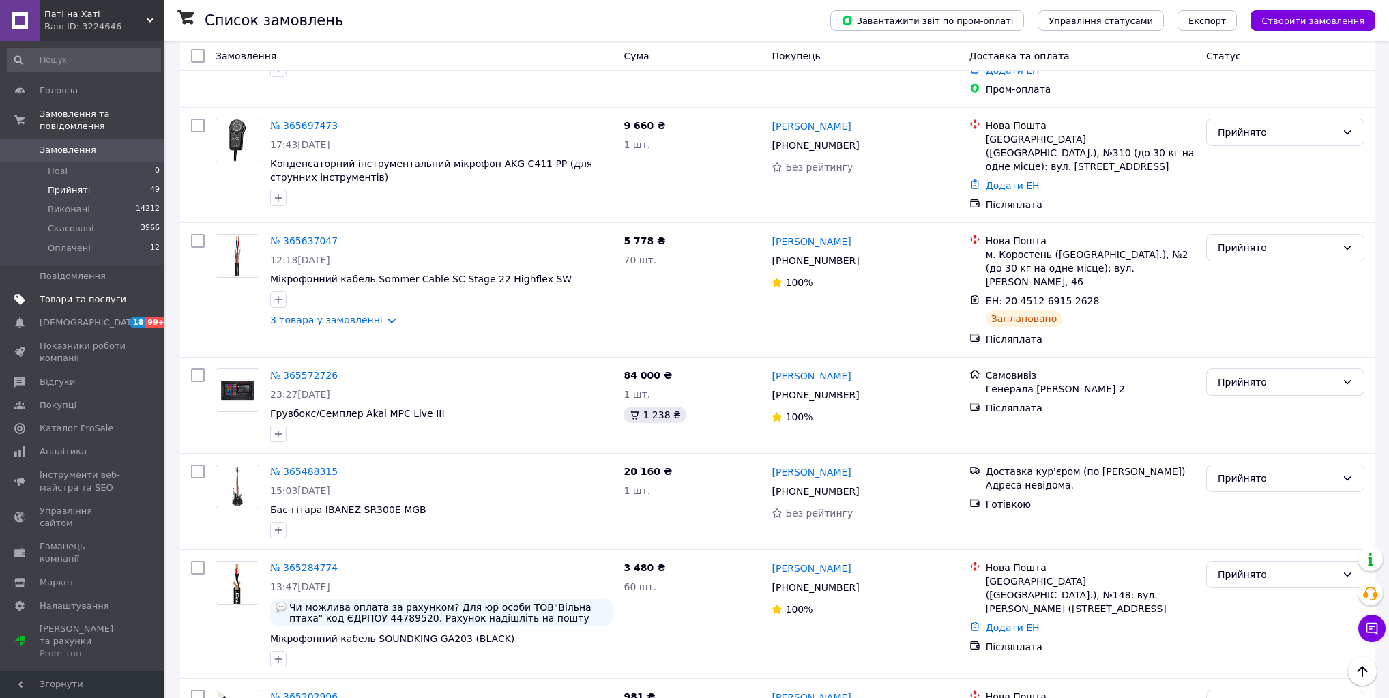
scroll to position [4028, 0]
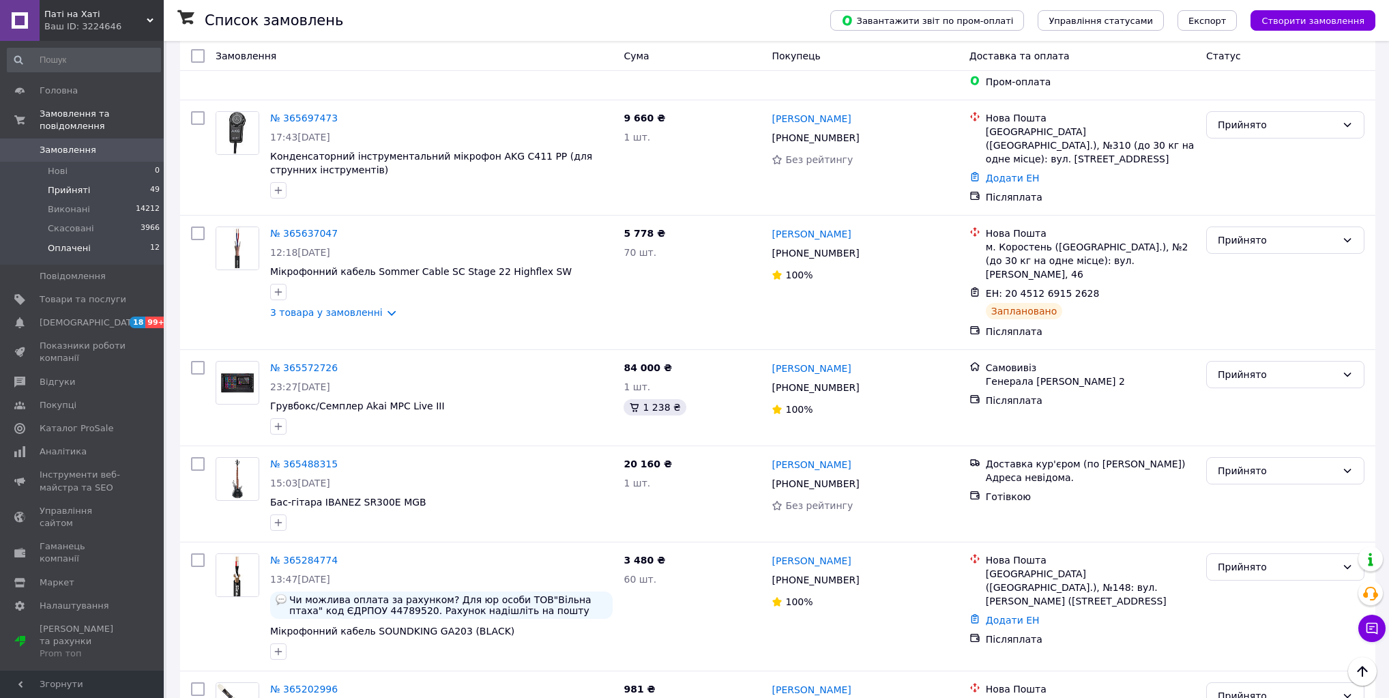
click at [71, 242] on span "Оплачені" at bounding box center [69, 248] width 43 height 12
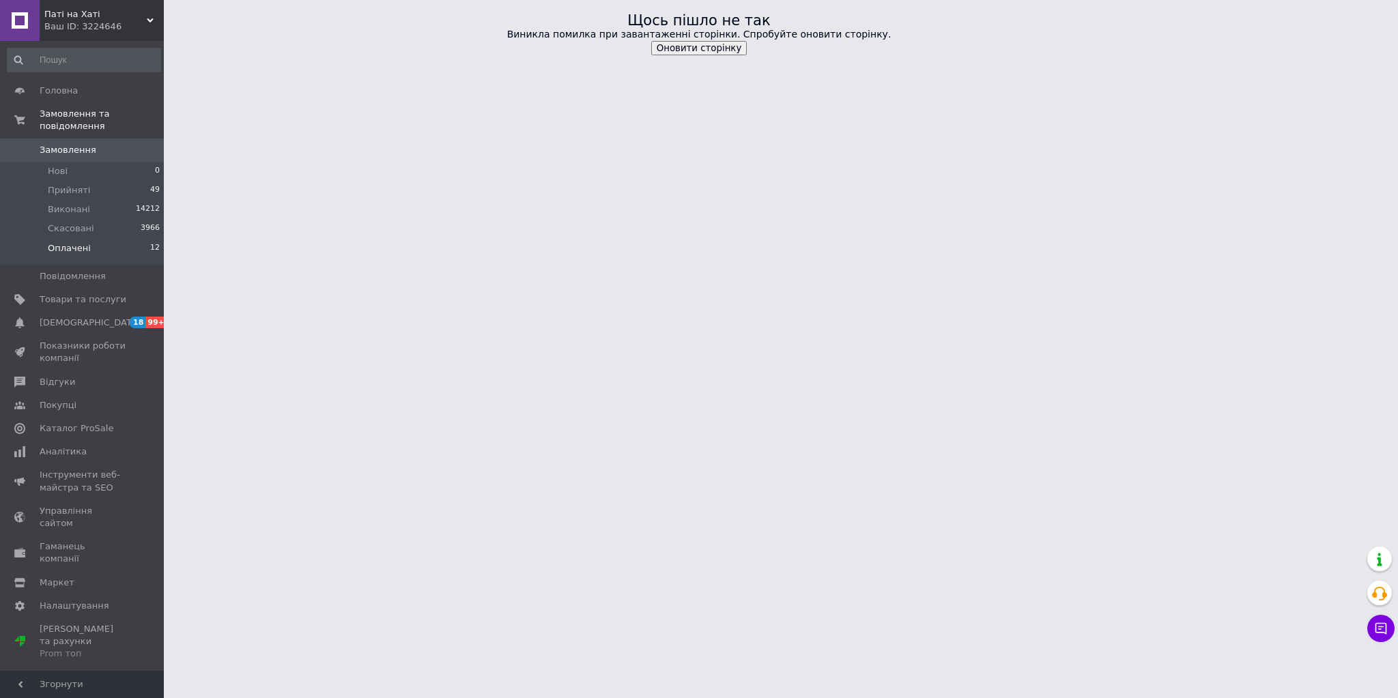
click at [696, 53] on button "Оновити сторінку" at bounding box center [699, 48] width 96 height 14
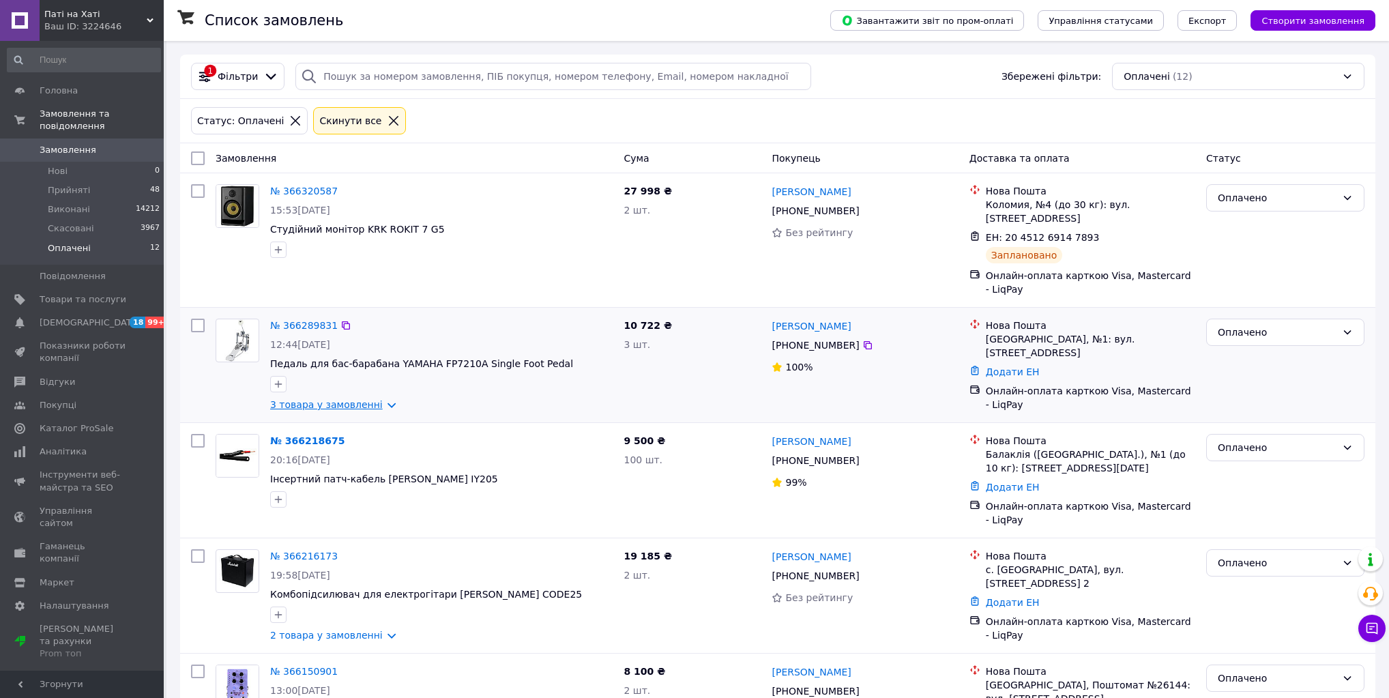
click at [376, 407] on link "3 товара у замовленні" at bounding box center [326, 404] width 113 height 11
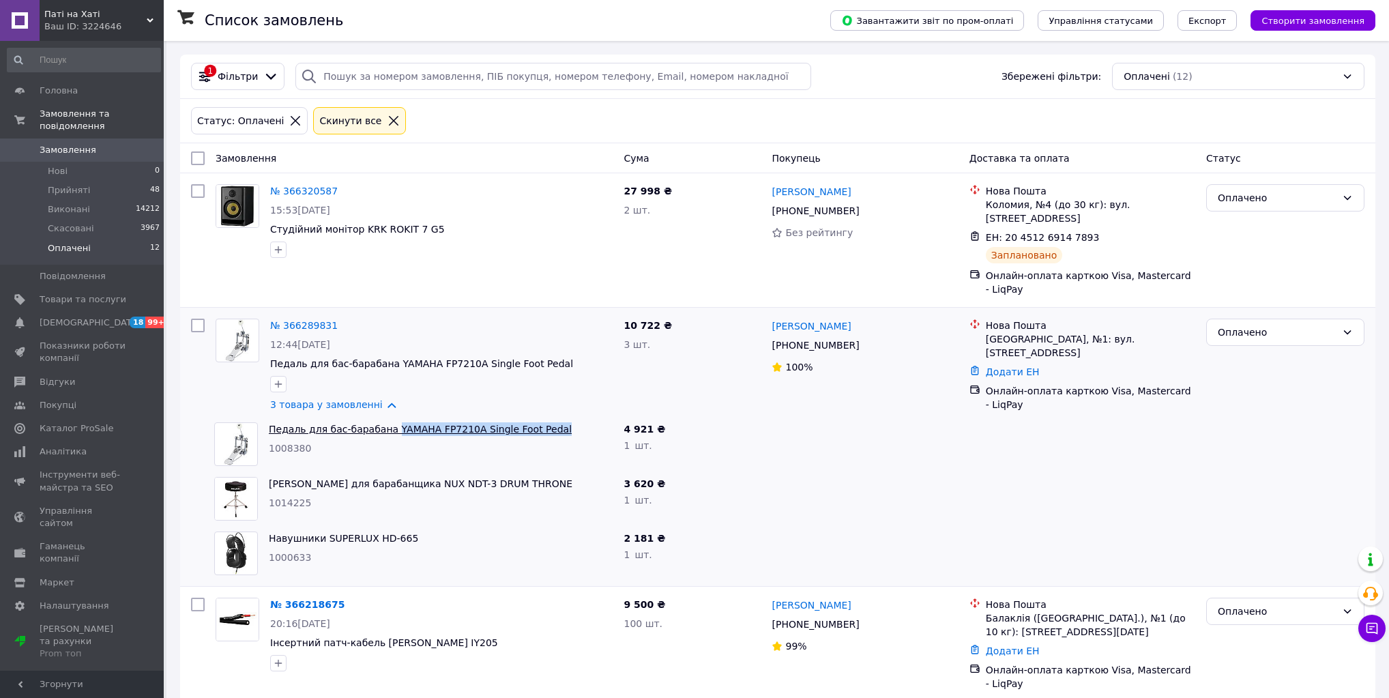
drag, startPoint x: 547, startPoint y: 428, endPoint x: 385, endPoint y: 433, distance: 161.8
click at [385, 433] on span "Педаль для бас-барабана YAMAHA FP7210A Single Foot Pedal" at bounding box center [441, 429] width 344 height 14
copy link "YAMAHA FP7210A Single Foot Pedal"
drag, startPoint x: 403, startPoint y: 540, endPoint x: 322, endPoint y: 538, distance: 81.2
click at [322, 538] on span "Навушники SUPERLUX HD-665" at bounding box center [441, 539] width 344 height 14
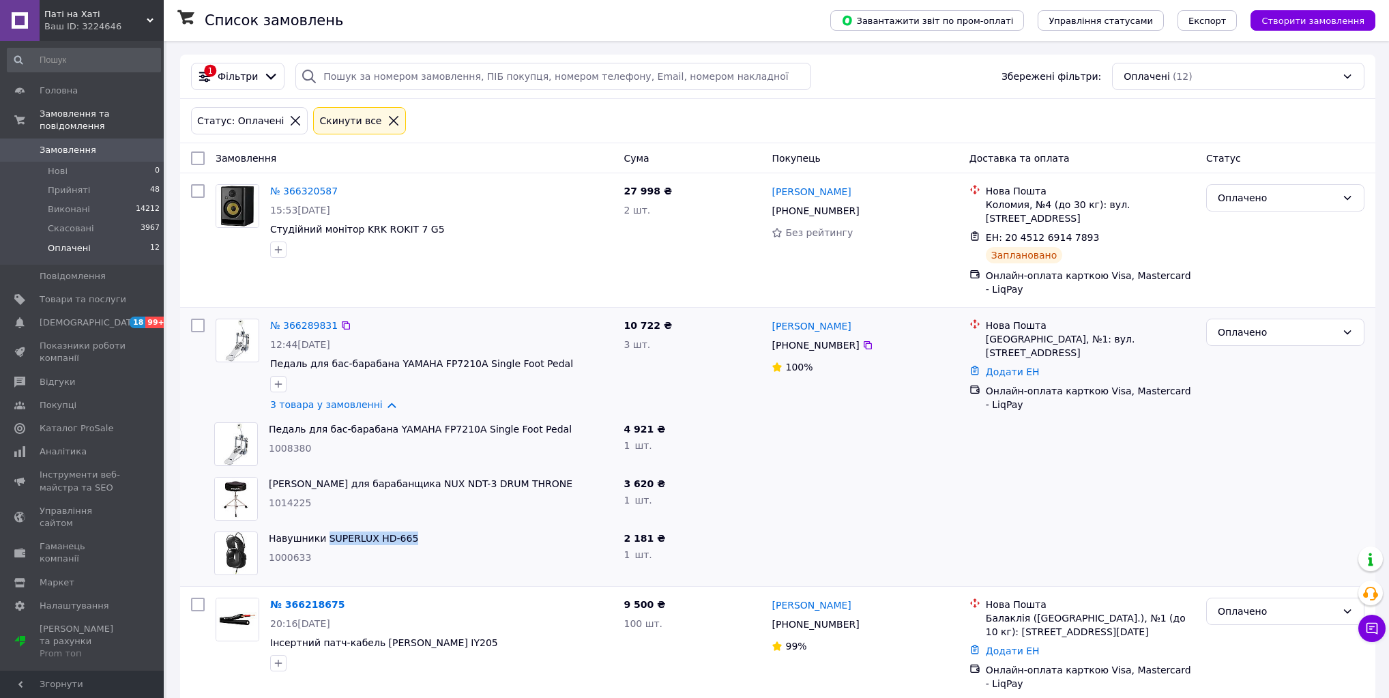
copy link "SUPERLUX HD-665"
click at [375, 407] on link "3 товара у замовленні" at bounding box center [326, 404] width 113 height 11
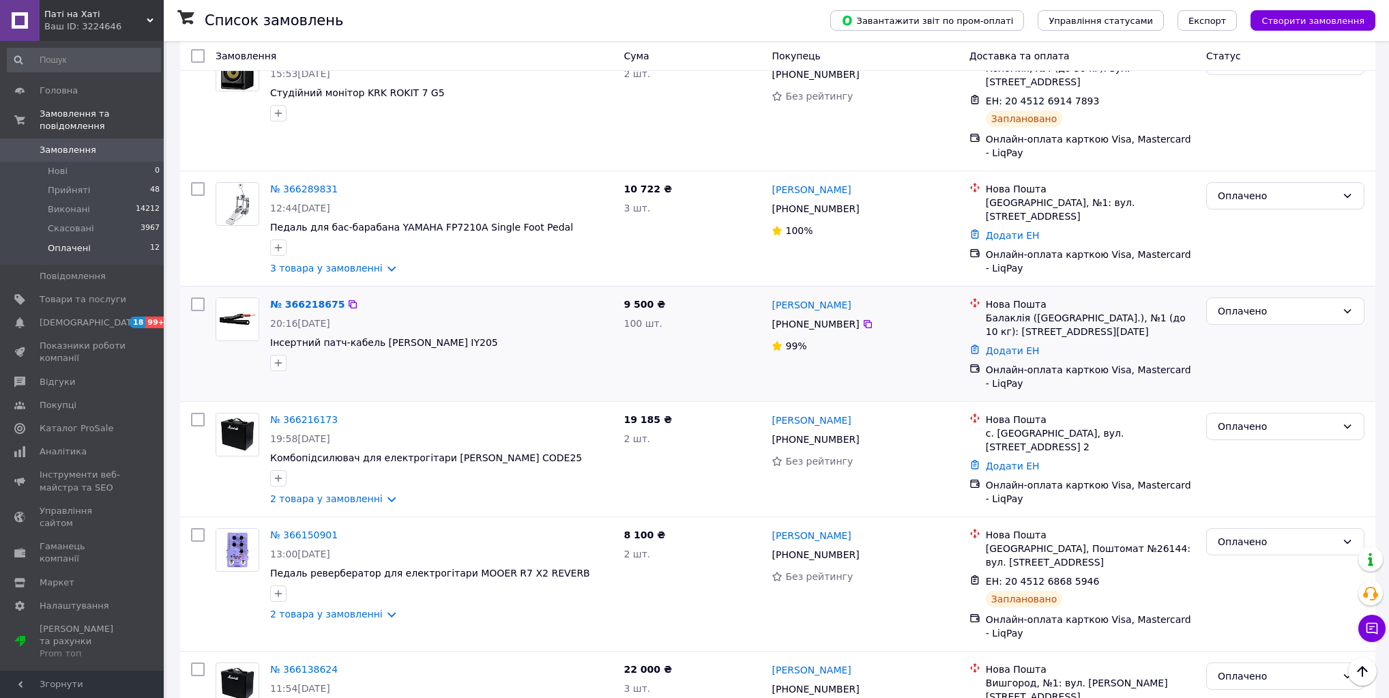
scroll to position [218, 0]
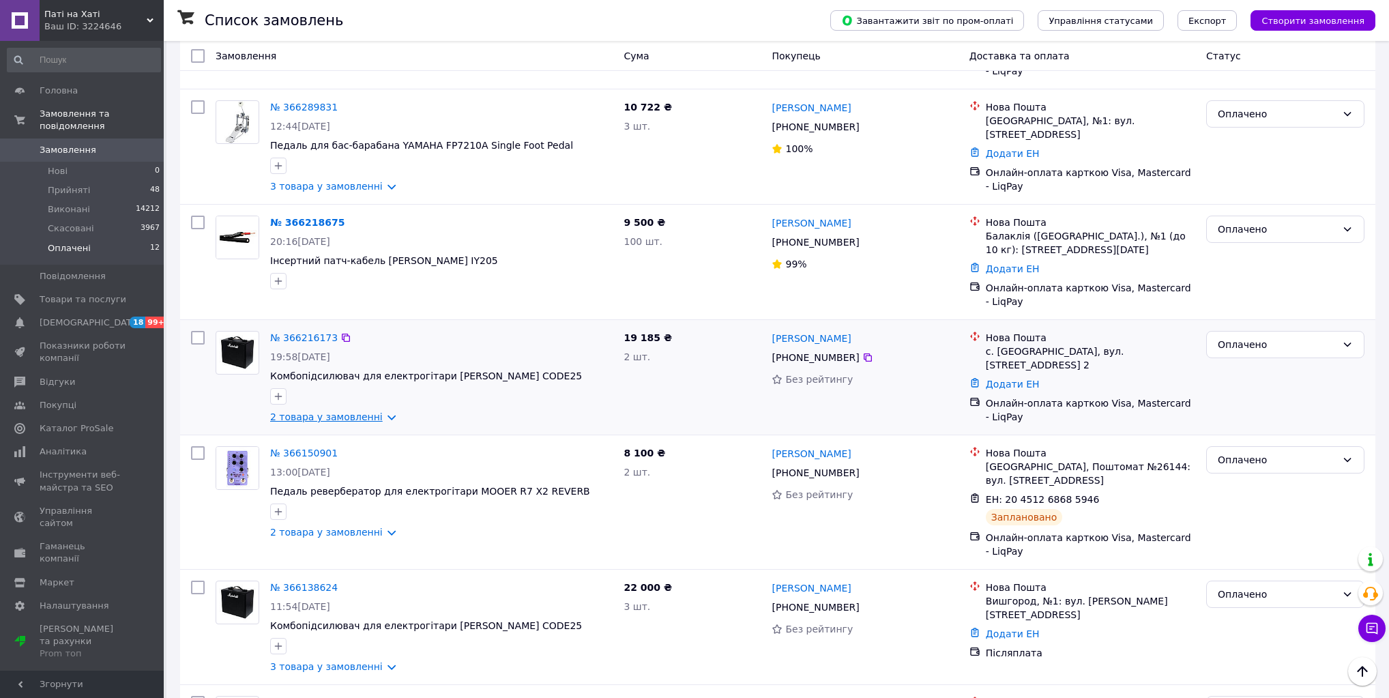
click at [362, 419] on link "2 товара у замовленні" at bounding box center [326, 416] width 113 height 11
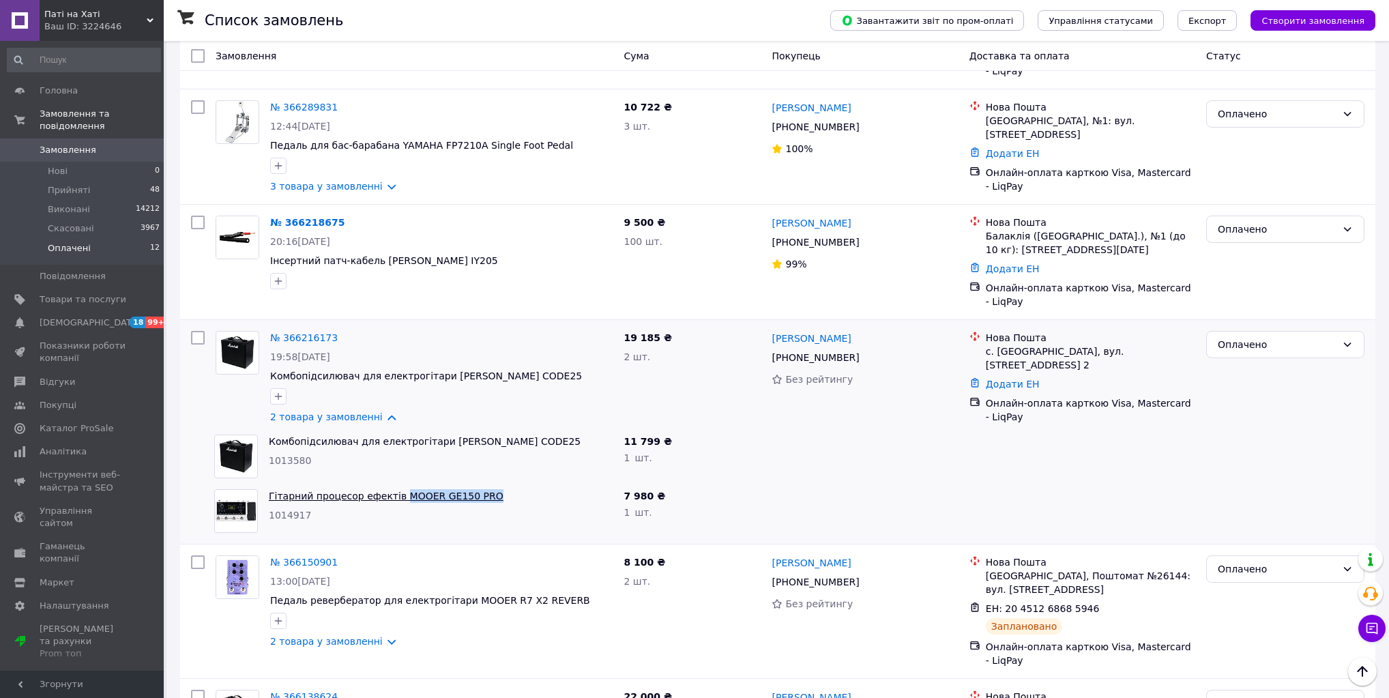
drag, startPoint x: 485, startPoint y: 499, endPoint x: 393, endPoint y: 497, distance: 92.1
click at [391, 500] on span "Гітарний процесор ефектів MOOER GE150 PRO" at bounding box center [441, 496] width 344 height 14
copy link "MOOER GE150 PRO"
click at [374, 418] on link "2 товара у замовленні" at bounding box center [326, 416] width 113 height 11
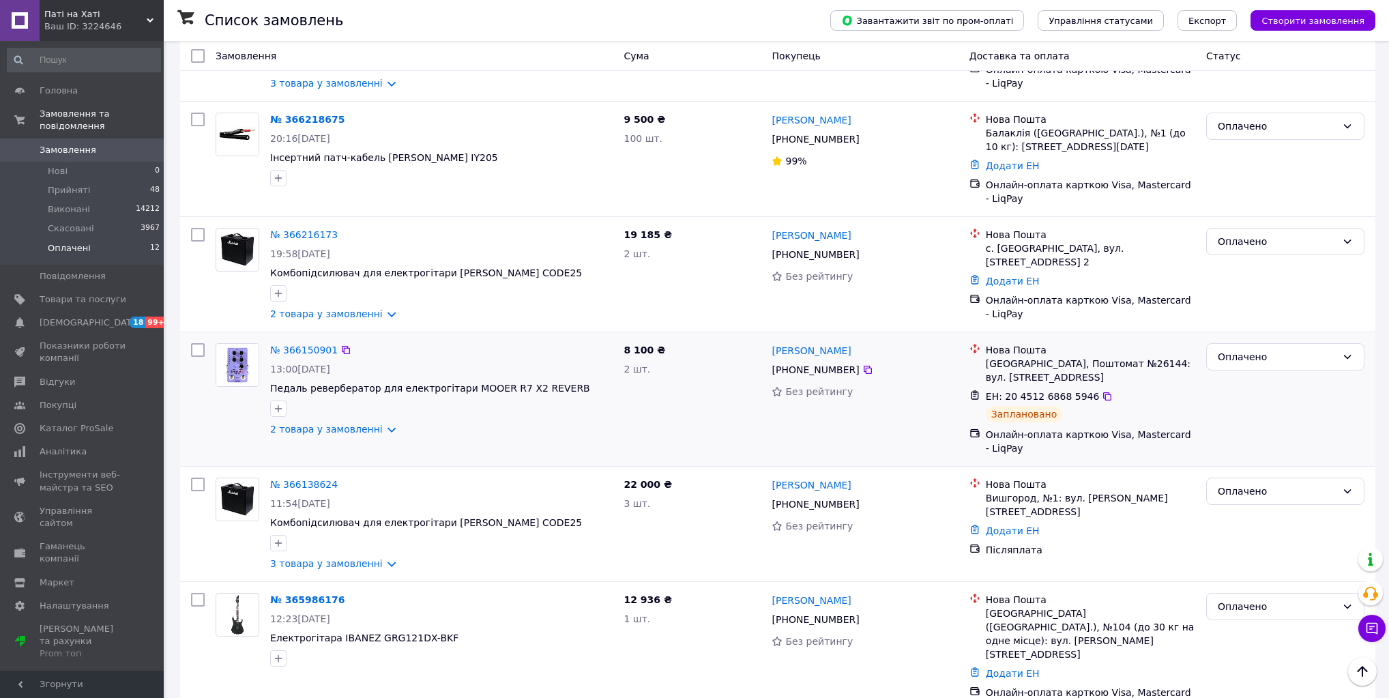
scroll to position [328, 0]
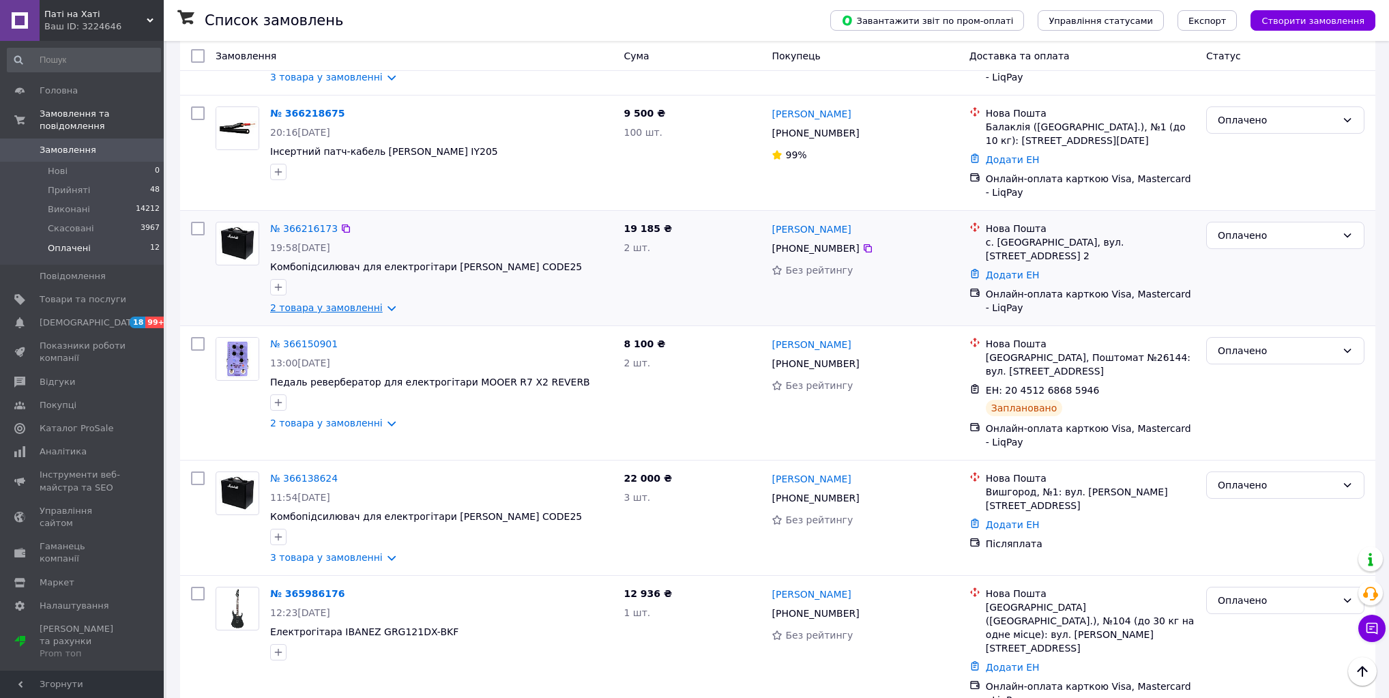
click at [374, 313] on link "2 товара у замовленні" at bounding box center [326, 307] width 113 height 11
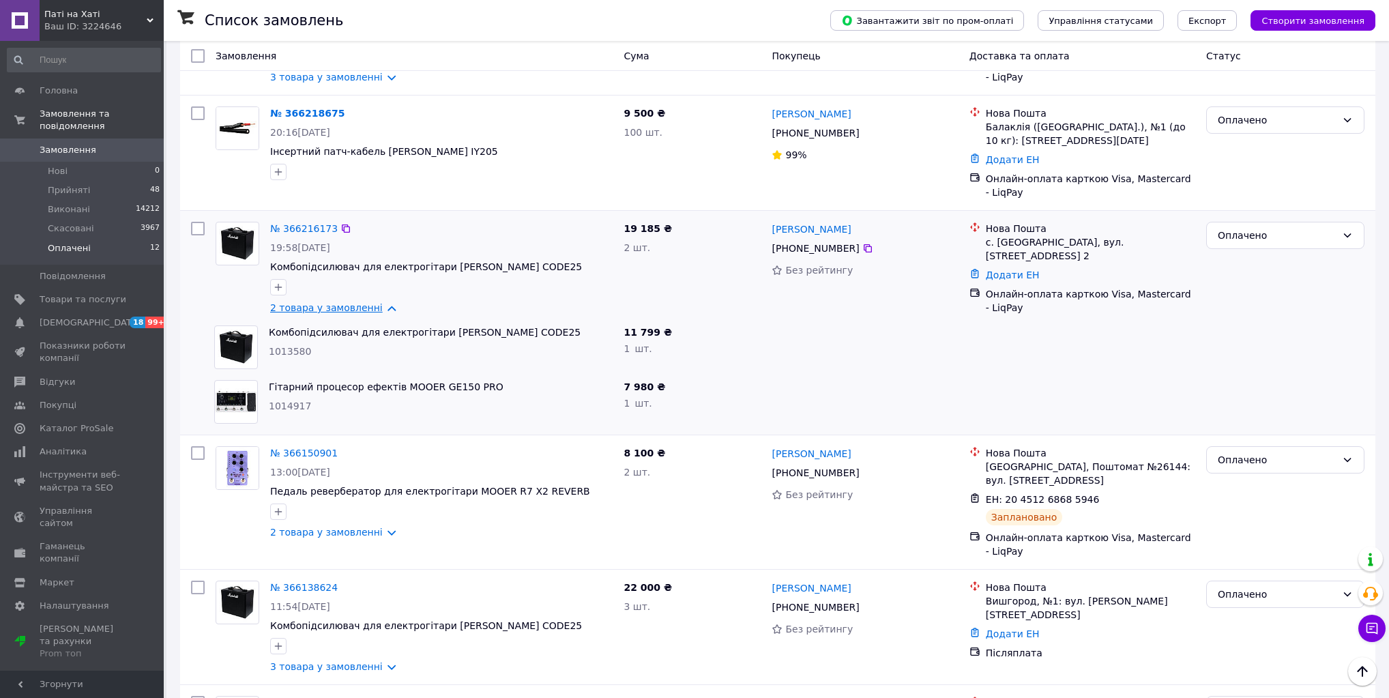
click at [372, 311] on link "2 товара у замовленні" at bounding box center [326, 307] width 113 height 11
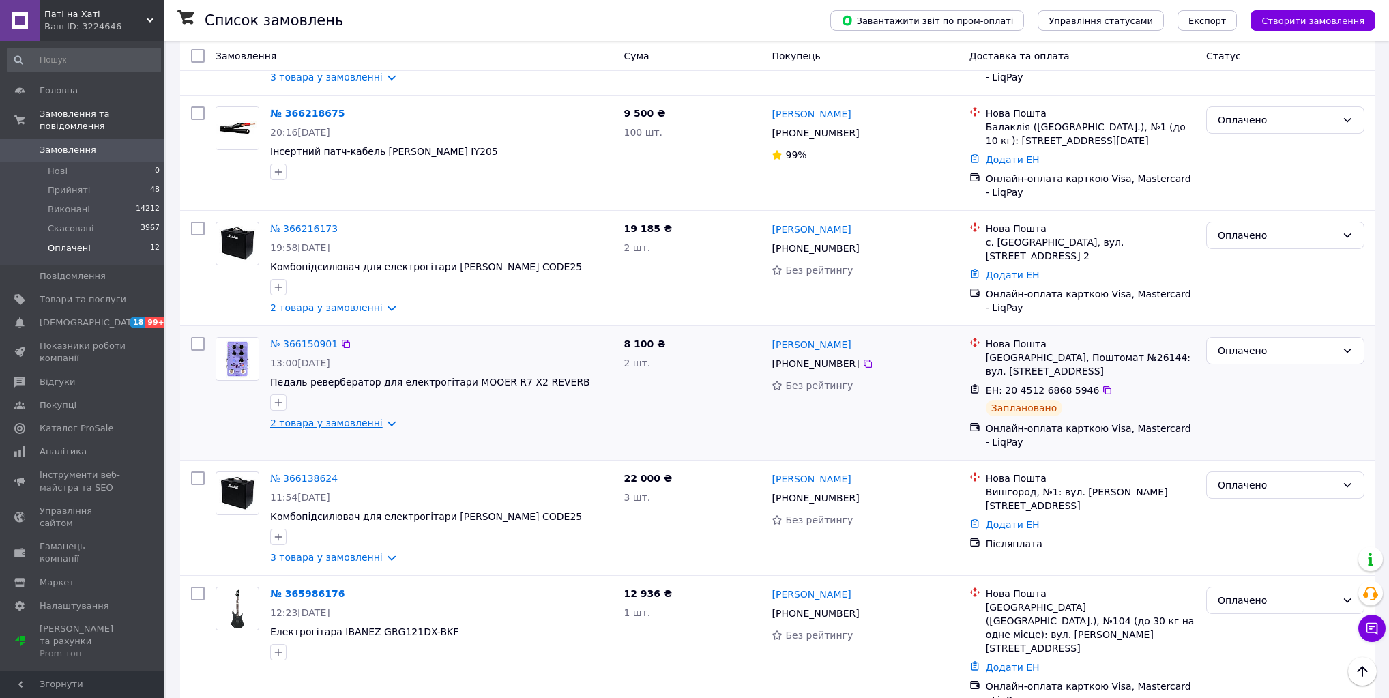
click at [370, 427] on link "2 товара у замовленні" at bounding box center [326, 423] width 113 height 11
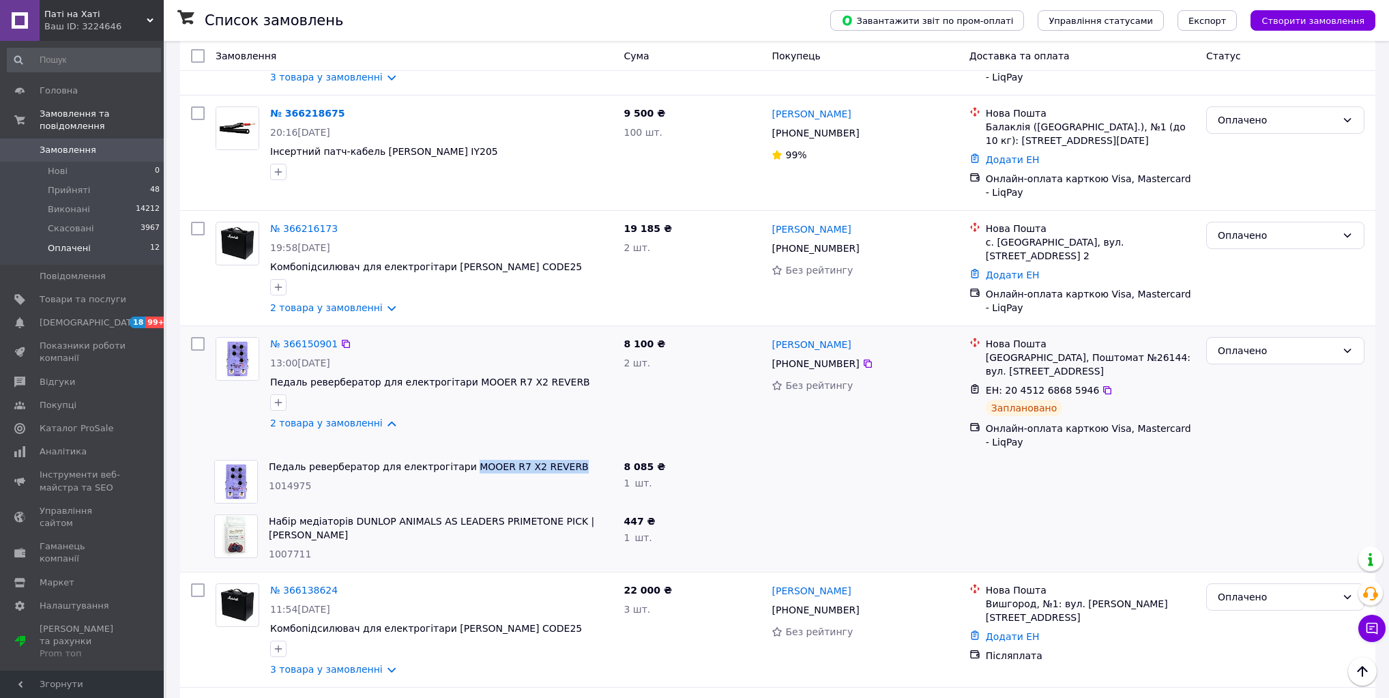
drag, startPoint x: 534, startPoint y: 467, endPoint x: 435, endPoint y: 431, distance: 105.1
click at [452, 469] on span "Педаль ревербератор для електрогітари MOOER R7 X2 REVERB" at bounding box center [441, 467] width 344 height 14
copy link "MOOER R7 X2 REVERB"
drag, startPoint x: 579, startPoint y: 523, endPoint x: 345, endPoint y: 521, distance: 234.1
click at [345, 521] on span "Набір медіаторів DUNLOP ANIMALS AS LEADERS PRIMETONE PICK | BROWN" at bounding box center [441, 528] width 344 height 27
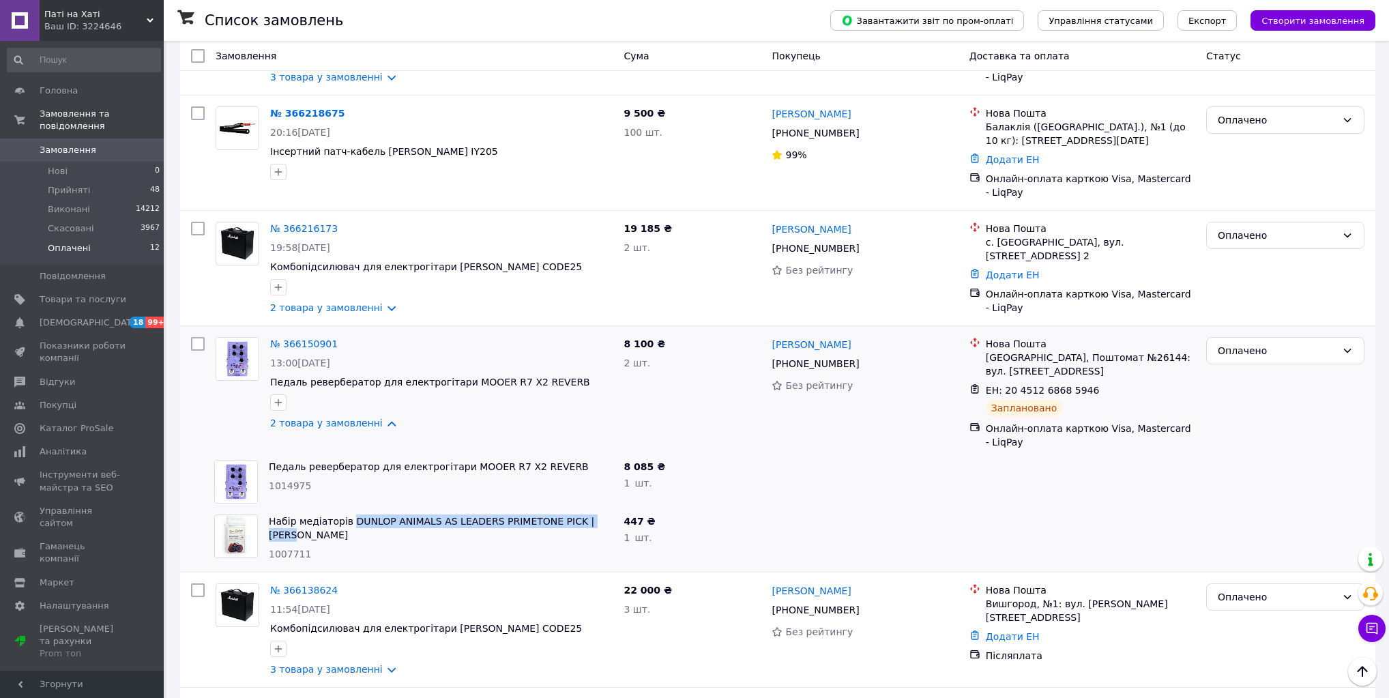
copy link "DUNLOP ANIMALS AS LEADERS PRIMETONE PICK | BROWN"
click at [378, 427] on link "2 товара у замовленні" at bounding box center [326, 423] width 113 height 11
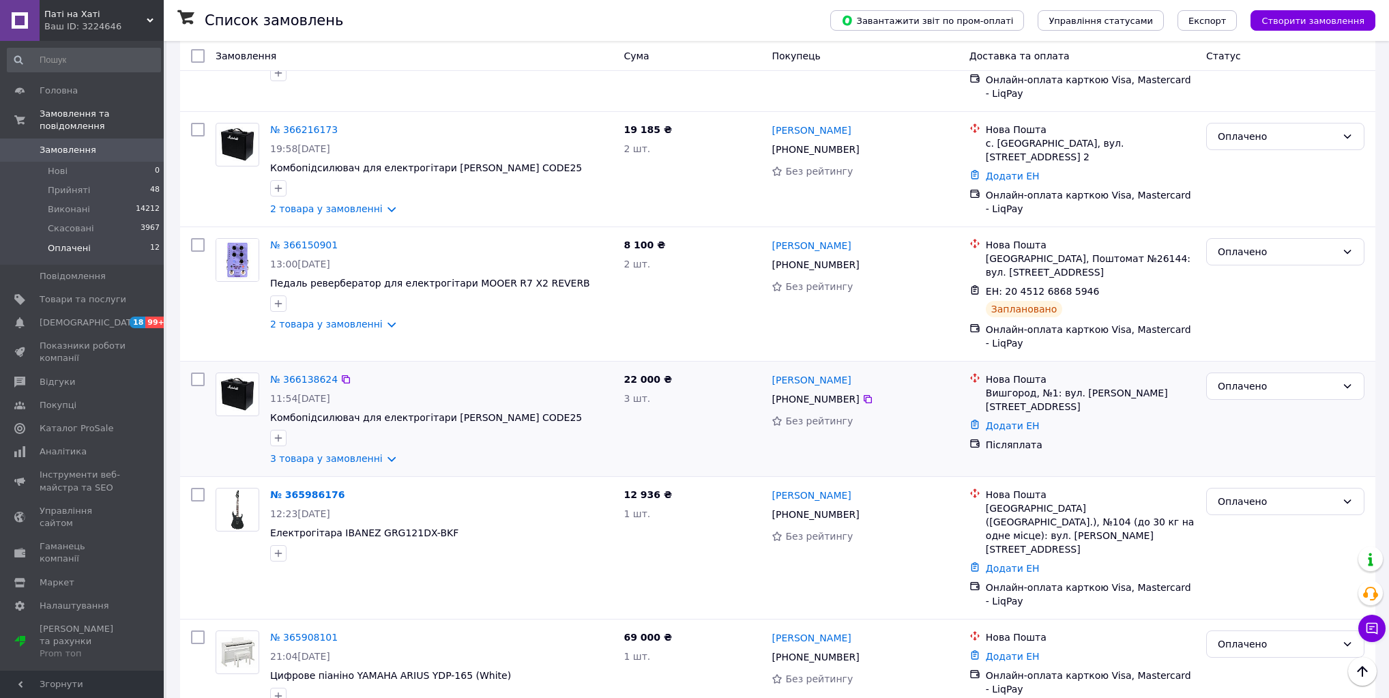
scroll to position [437, 0]
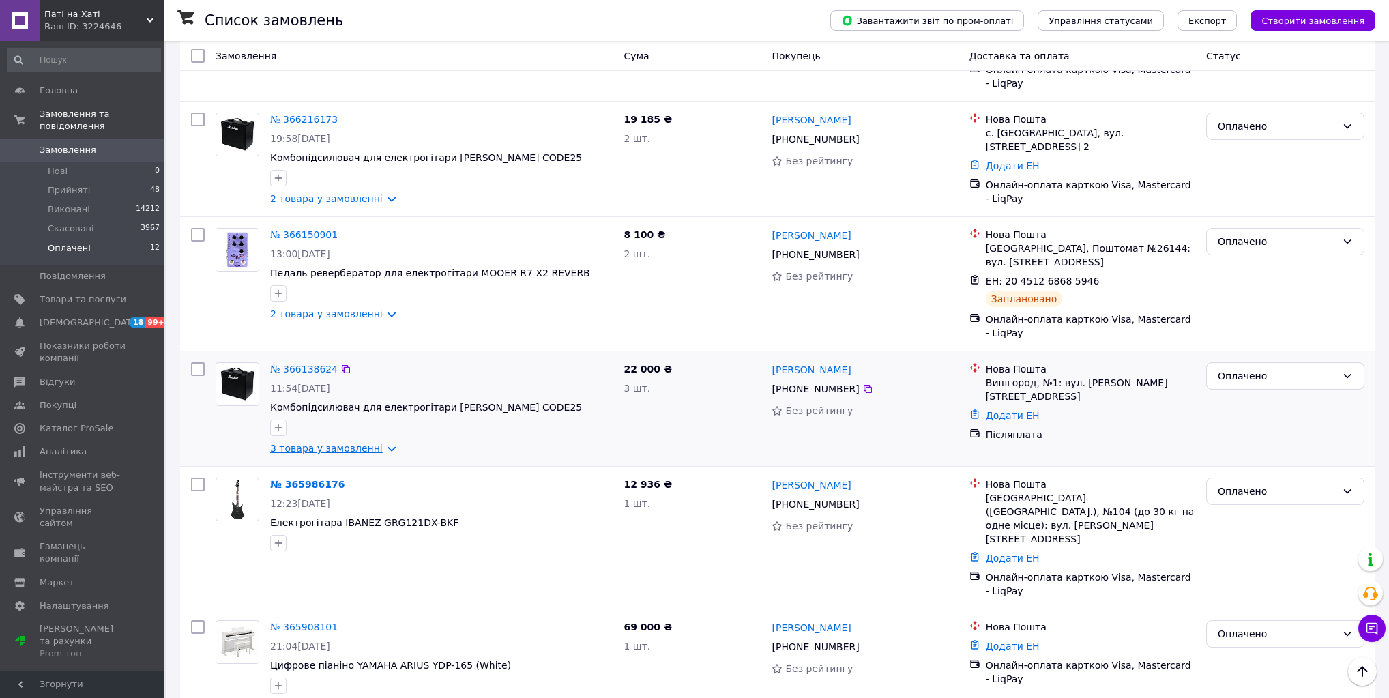
click at [371, 450] on link "3 товара у замовленні" at bounding box center [326, 448] width 113 height 11
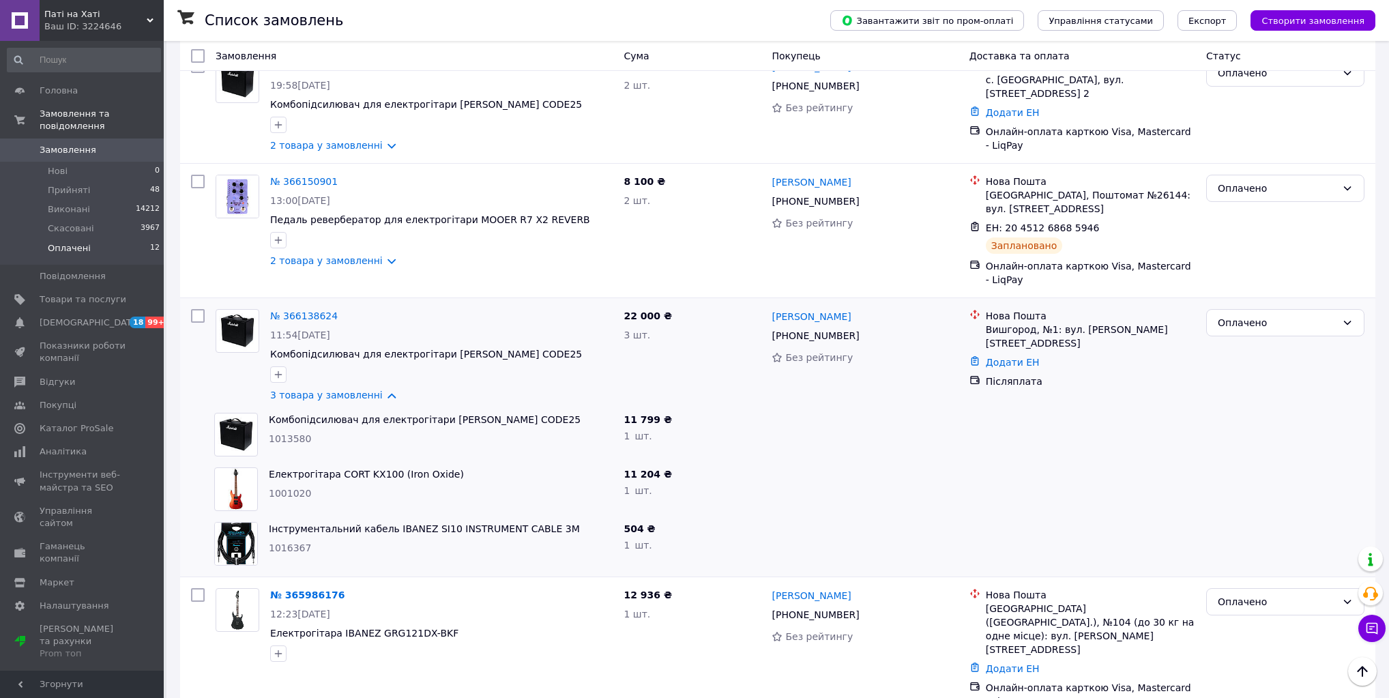
scroll to position [491, 0]
drag, startPoint x: 429, startPoint y: 476, endPoint x: 330, endPoint y: 478, distance: 98.3
click at [330, 478] on span "Електрогітара CORT KX100 (Iron Oxide)" at bounding box center [441, 473] width 344 height 14
copy link "CORT KX100 (Iron Oxide)"
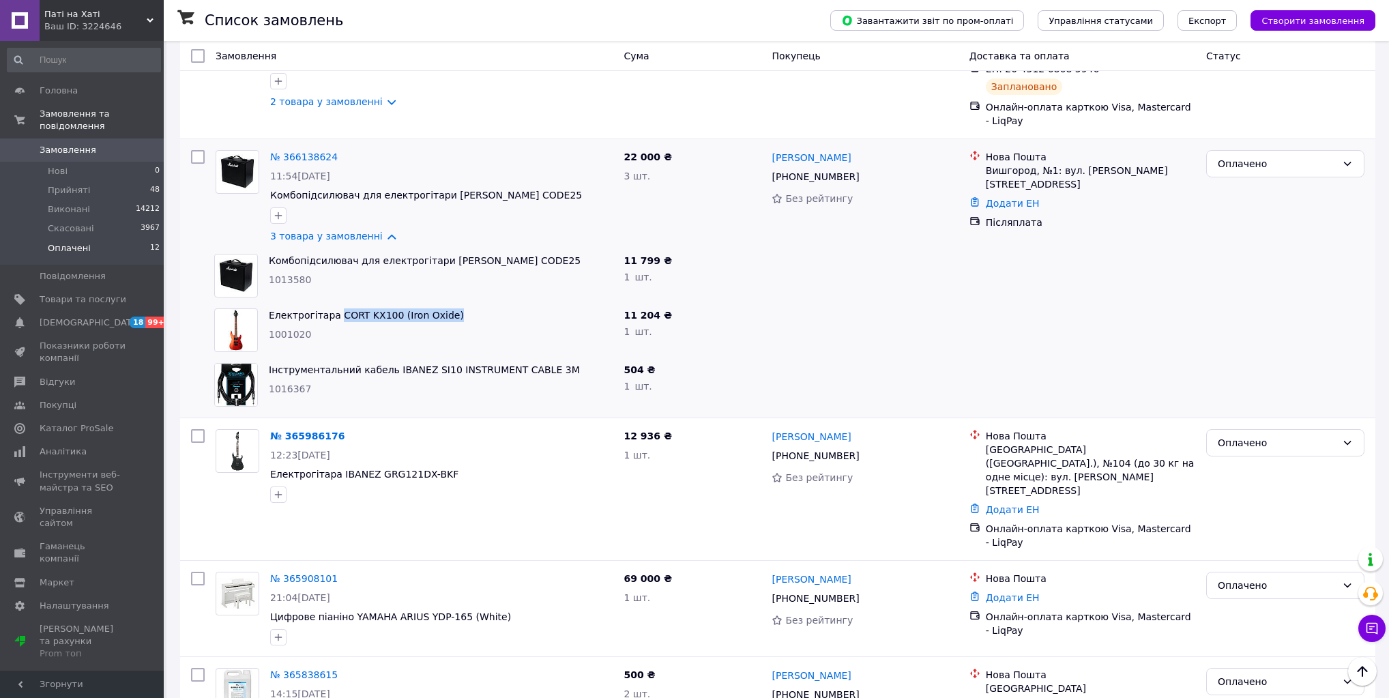
scroll to position [655, 0]
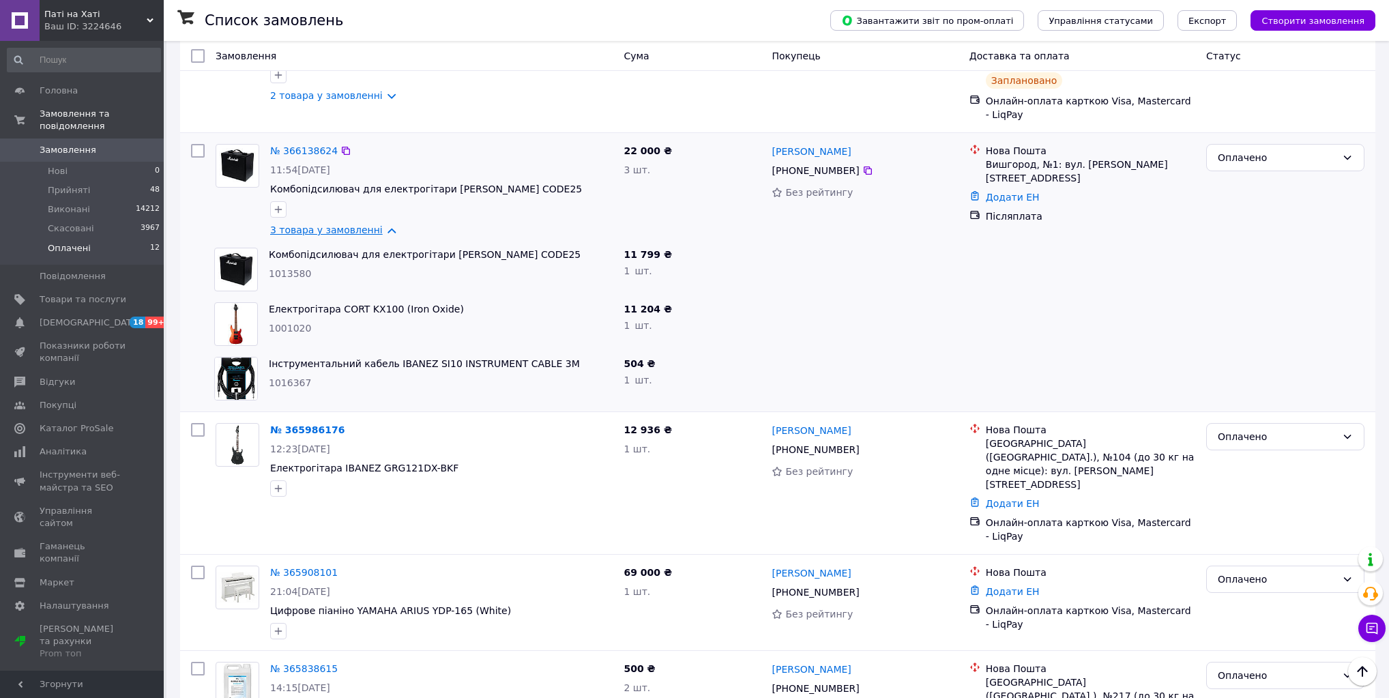
click at [378, 232] on link "3 товара у замовленні" at bounding box center [326, 230] width 113 height 11
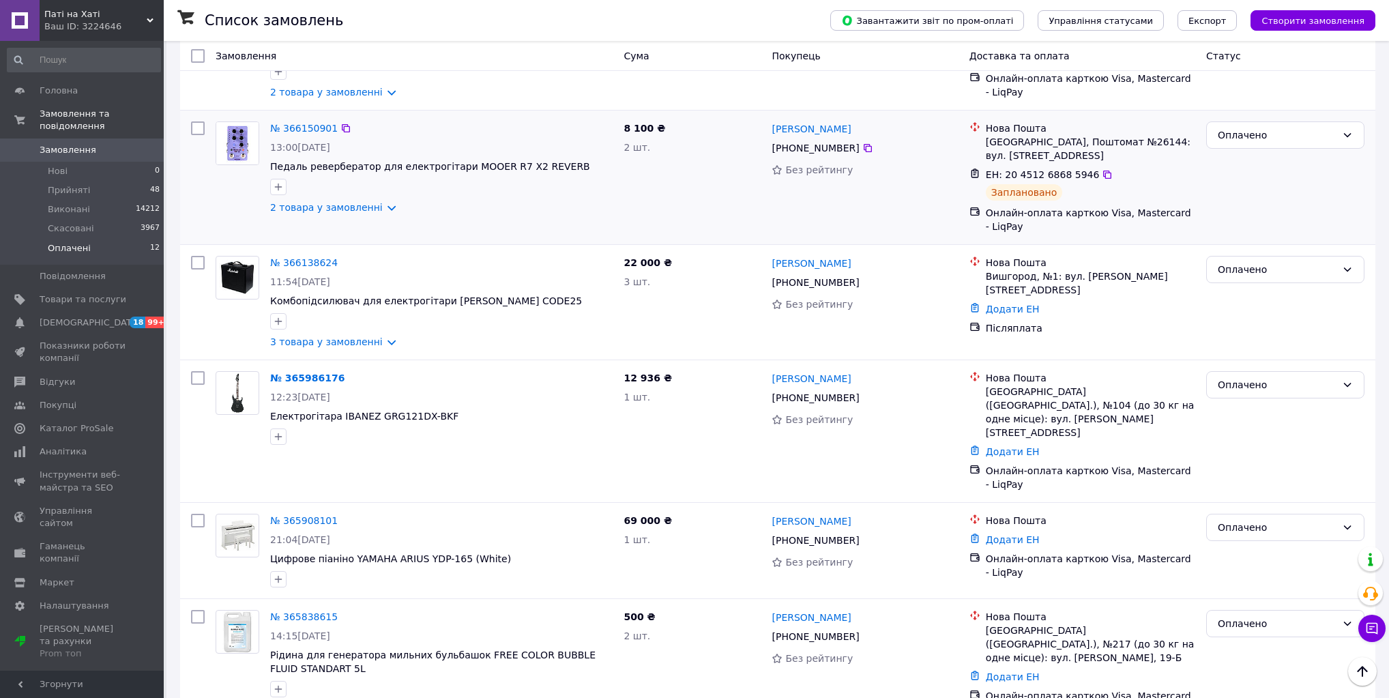
scroll to position [519, 0]
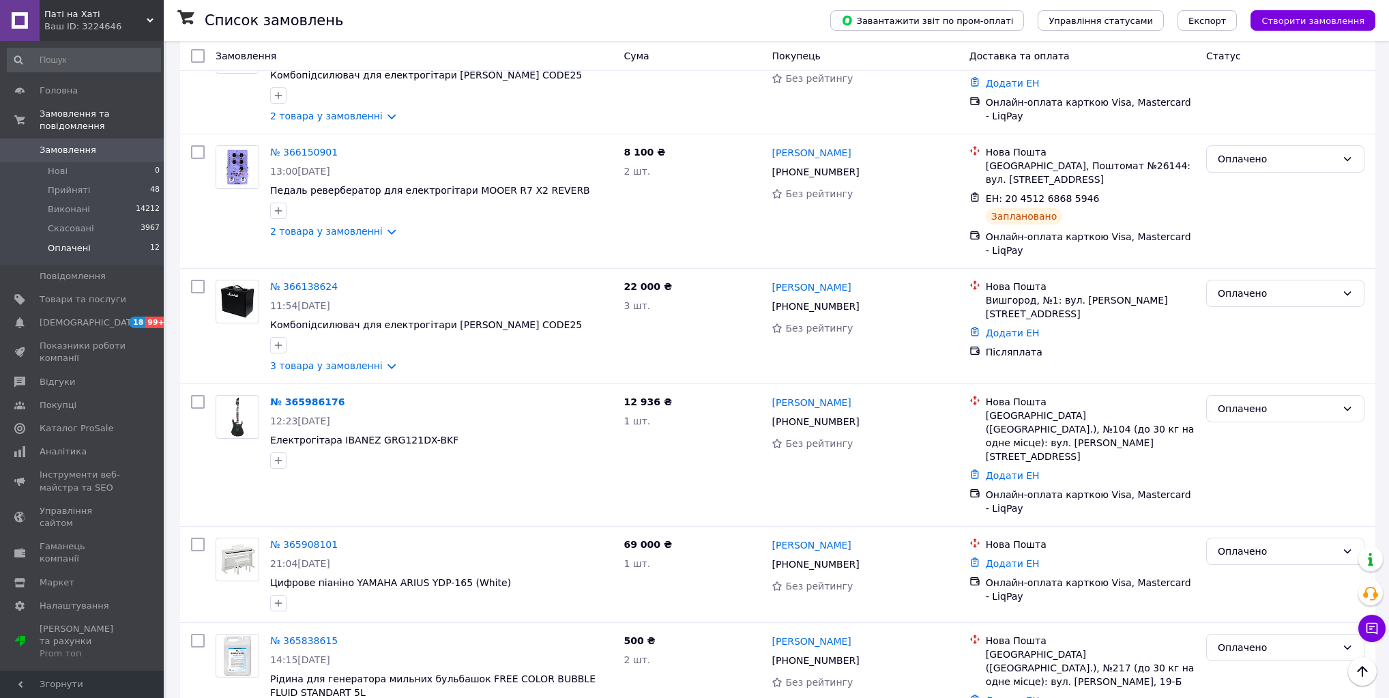
click at [67, 144] on span "Замовлення" at bounding box center [68, 150] width 57 height 12
